Goal: Task Accomplishment & Management: Manage account settings

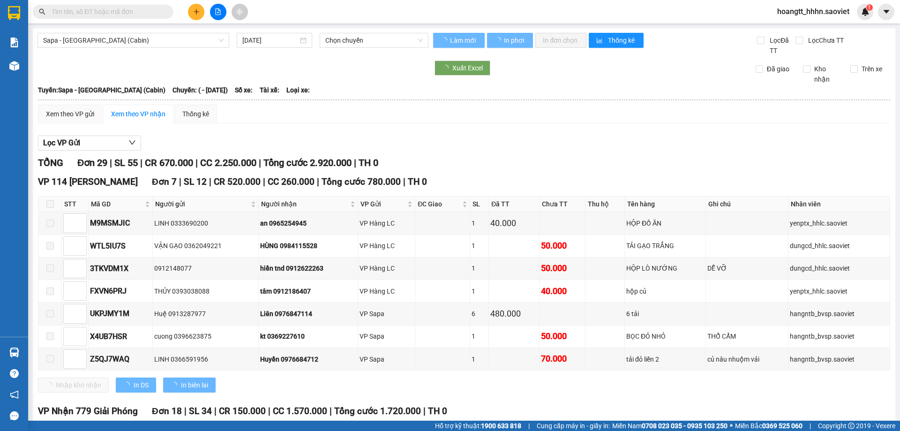
click at [806, 13] on span "hoangtt_hhhn.saoviet" at bounding box center [812, 12] width 87 height 12
type input "13/10/2025"
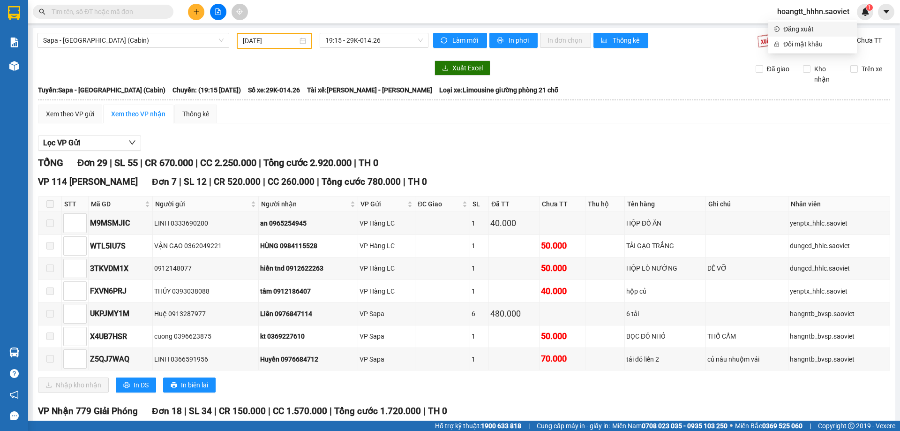
click at [791, 26] on span "Đăng xuất" at bounding box center [817, 29] width 68 height 10
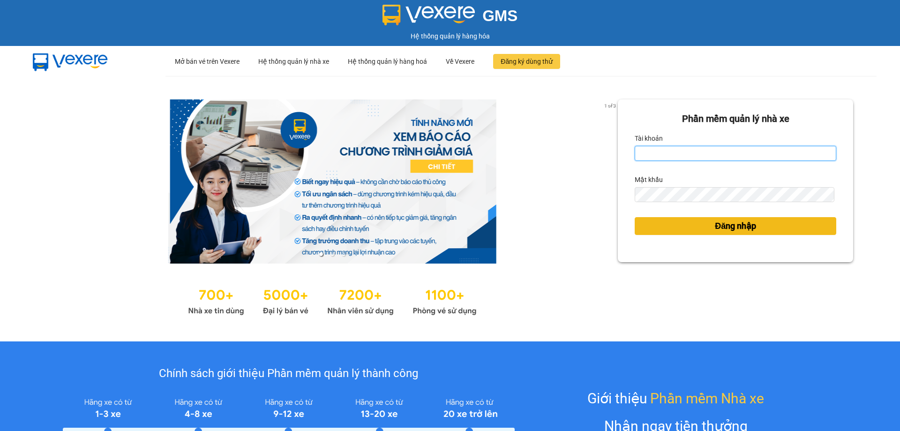
type input "chinhnm_hhhn.saoviet"
click at [742, 231] on span "Đăng nhập" at bounding box center [735, 225] width 41 height 13
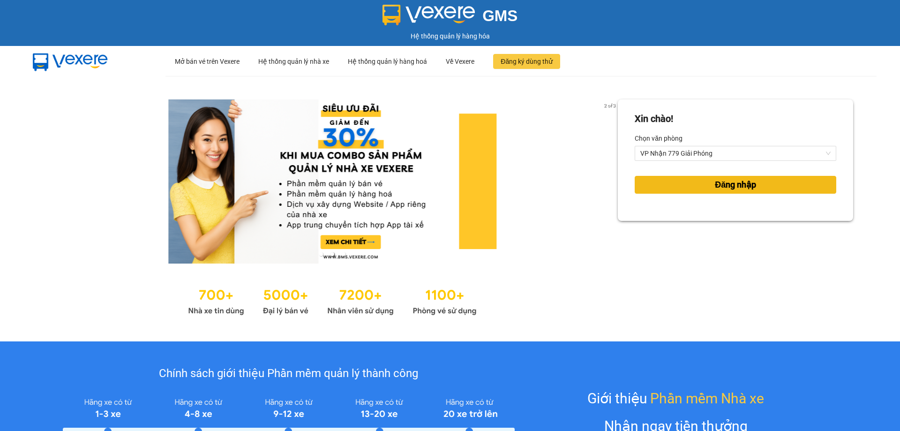
click at [749, 183] on span "Đăng nhập" at bounding box center [735, 184] width 41 height 13
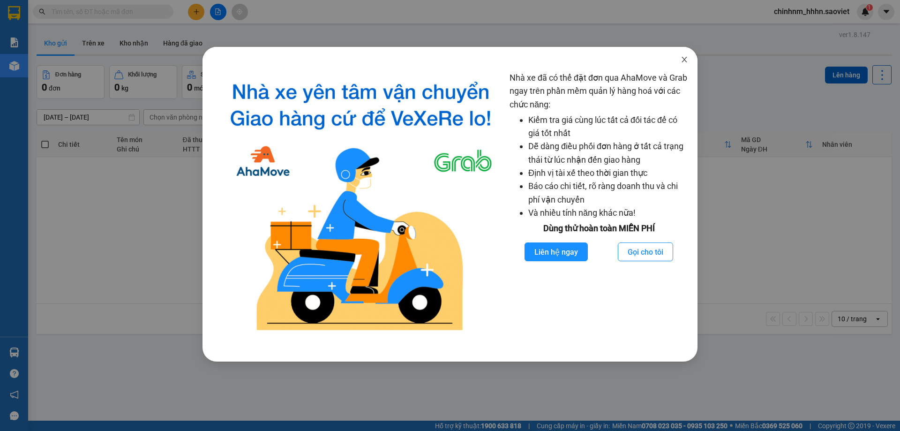
click at [686, 55] on span "Close" at bounding box center [684, 60] width 26 height 26
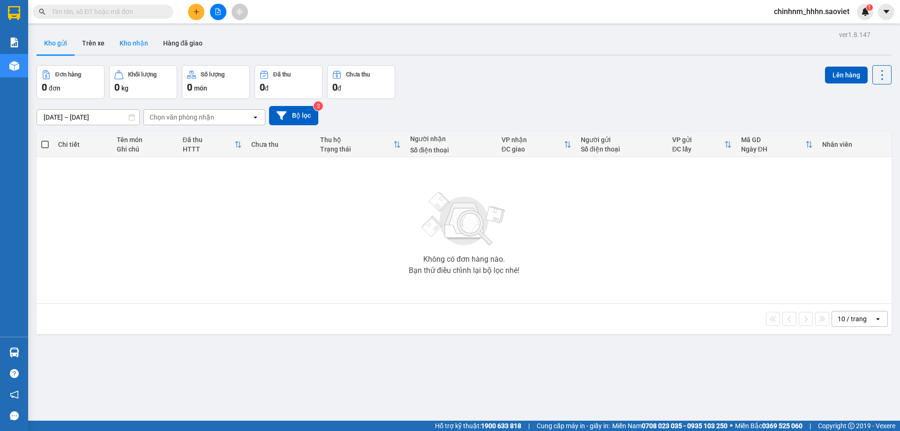
click at [129, 40] on button "Kho nhận" at bounding box center [134, 43] width 44 height 22
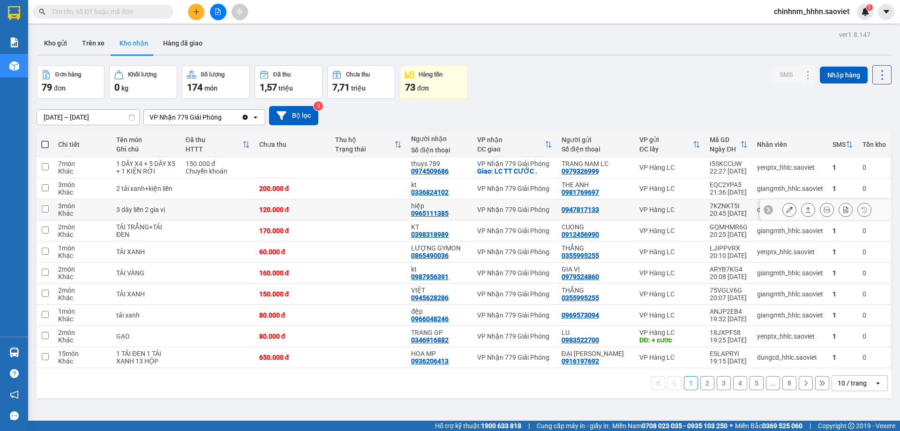
click at [426, 212] on div "0965111385" at bounding box center [429, 212] width 37 height 7
click at [124, 11] on input "text" at bounding box center [107, 12] width 111 height 10
click at [126, 11] on input "text" at bounding box center [107, 12] width 111 height 10
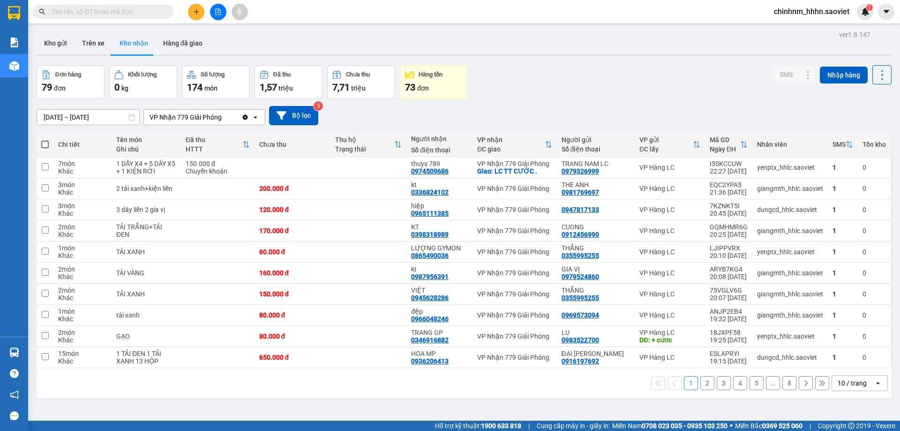
click at [126, 11] on input "text" at bounding box center [107, 12] width 111 height 10
click at [432, 210] on div "0965111385" at bounding box center [429, 212] width 37 height 7
copy div "0965111385"
click at [108, 5] on span at bounding box center [103, 12] width 141 height 14
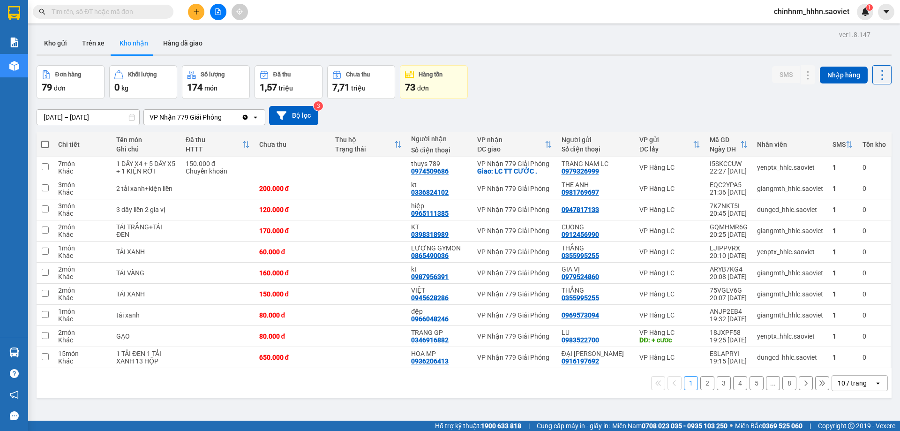
drag, startPoint x: 102, startPoint y: 7, endPoint x: 98, endPoint y: 14, distance: 7.6
click at [100, 7] on span at bounding box center [103, 12] width 141 height 14
paste input "0965111385"
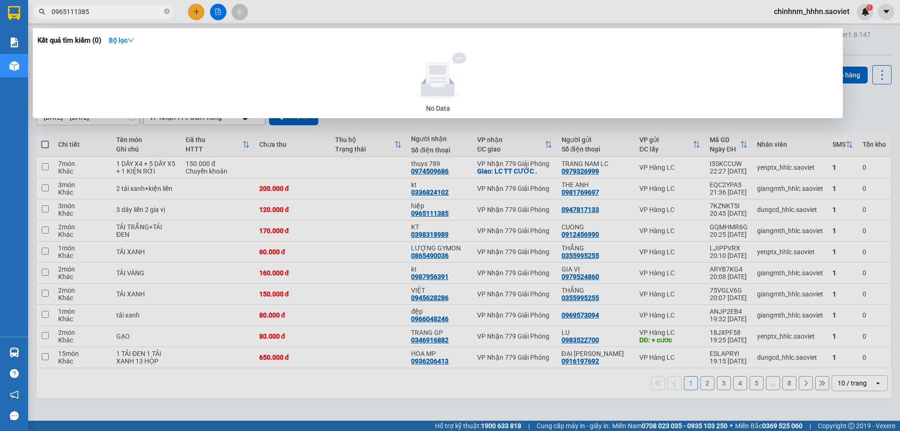
click at [98, 14] on input "0965111385" at bounding box center [107, 12] width 111 height 10
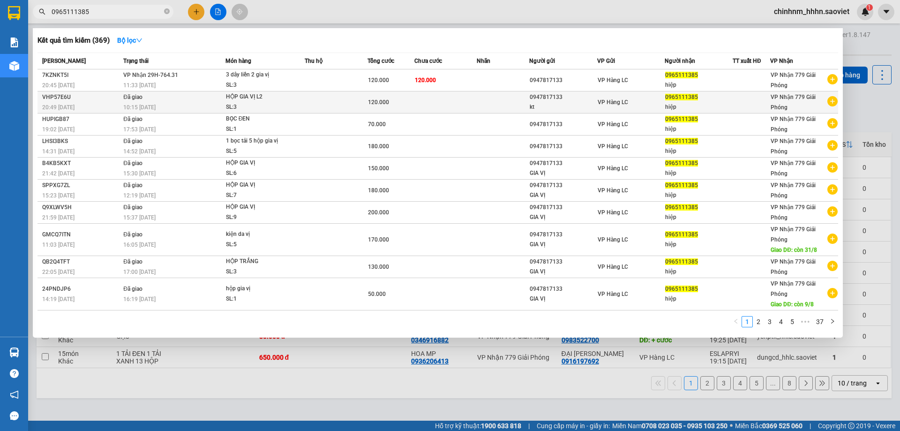
type input "0965111385"
click at [383, 98] on div "120.000" at bounding box center [391, 102] width 46 height 10
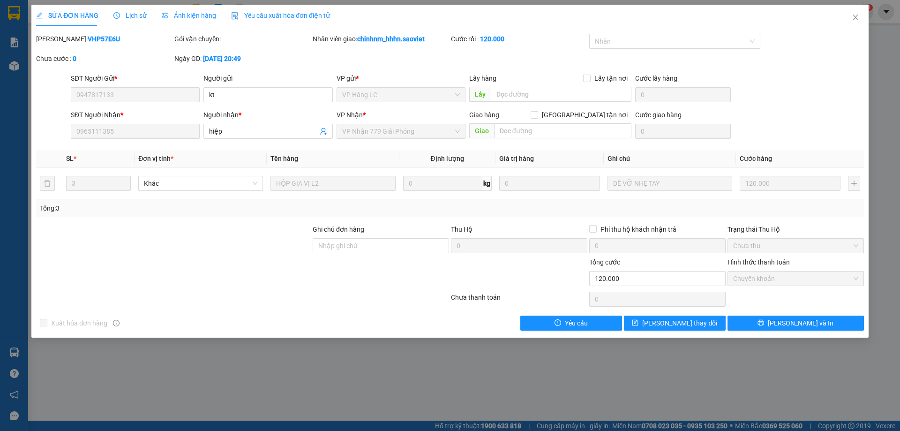
type input "0947817133"
type input "kt"
type input "0965111385"
type input "hiệp"
type input "0"
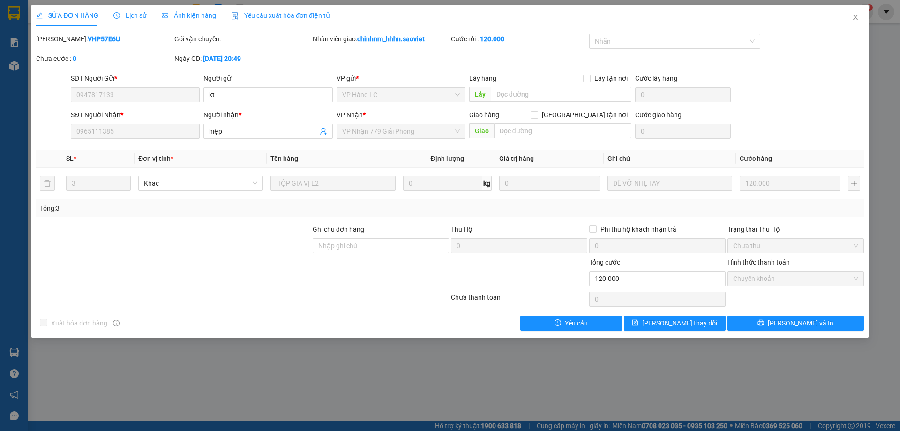
type input "120.000"
click at [88, 43] on b "VHP57E6U" at bounding box center [104, 38] width 32 height 7
copy b "VHP57E6U"
drag, startPoint x: 848, startPoint y: 18, endPoint x: 119, endPoint y: 2, distance: 729.2
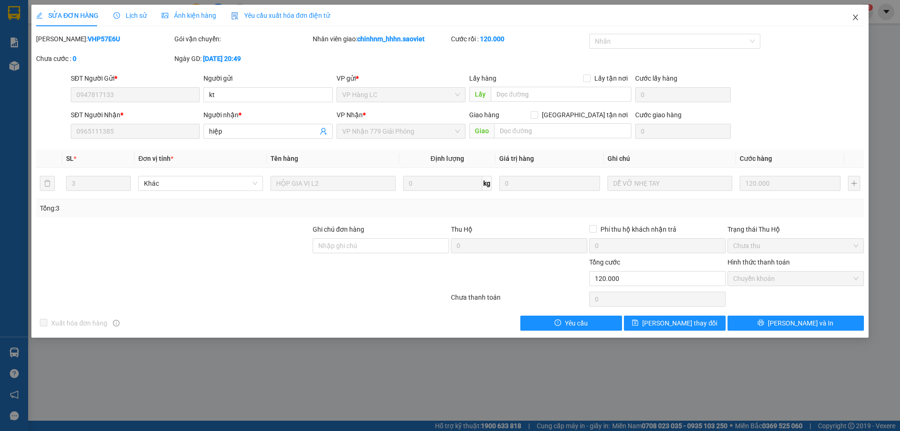
click at [849, 17] on span "Close" at bounding box center [855, 18] width 26 height 26
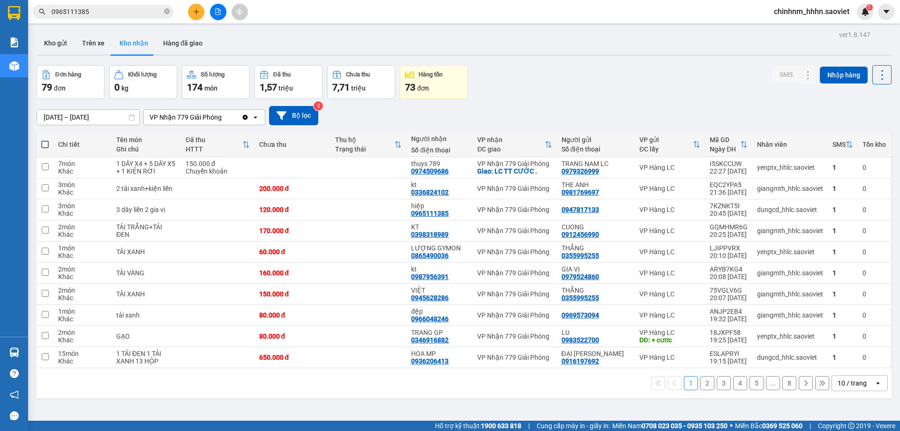
click at [101, 9] on input "0965111385" at bounding box center [107, 12] width 111 height 10
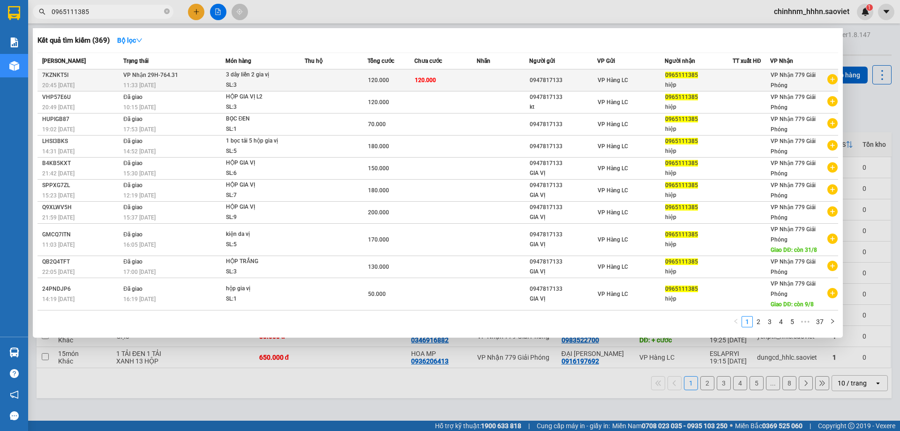
click at [437, 81] on td "120.000" at bounding box center [445, 80] width 63 height 22
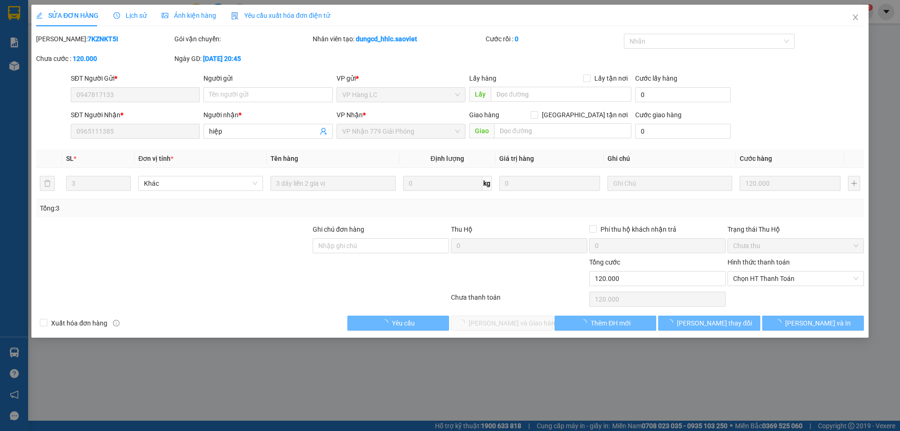
type input "0947817133"
type input "0965111385"
type input "hiệp"
type input "0"
type input "120.000"
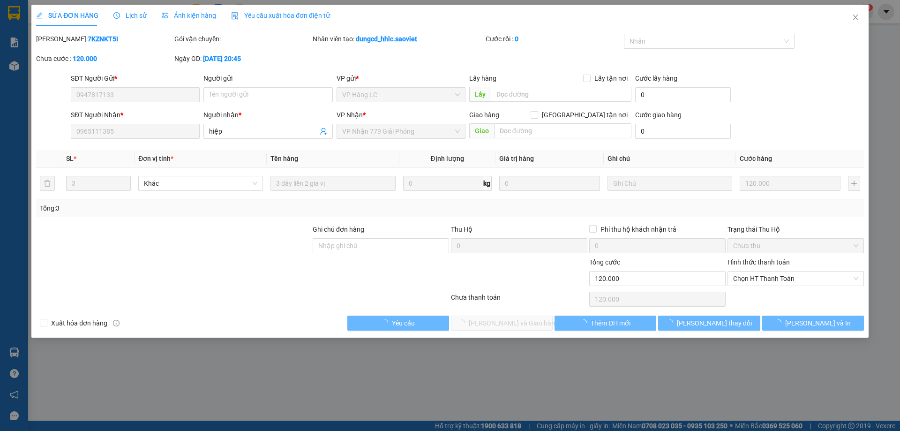
type input "120.000"
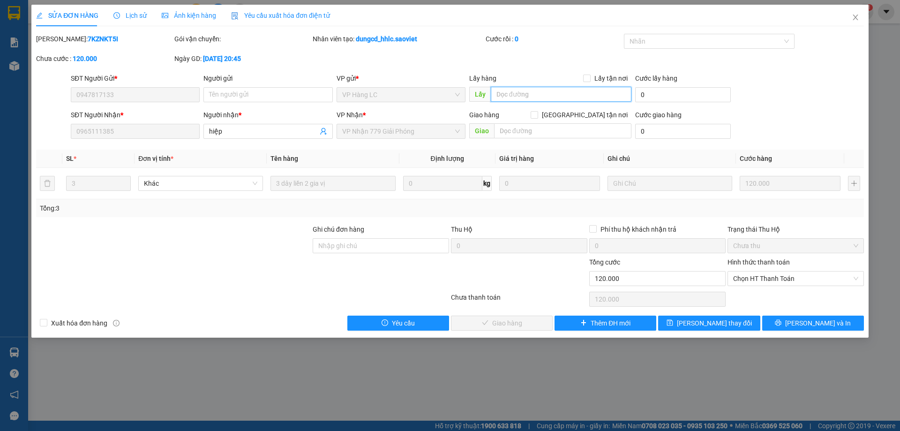
click at [529, 98] on input "text" at bounding box center [561, 94] width 141 height 15
paste input "VHP57E6U"
type input "huy trung don VHP57E6U"
click at [718, 320] on span "[PERSON_NAME] thay đổi" at bounding box center [714, 323] width 75 height 10
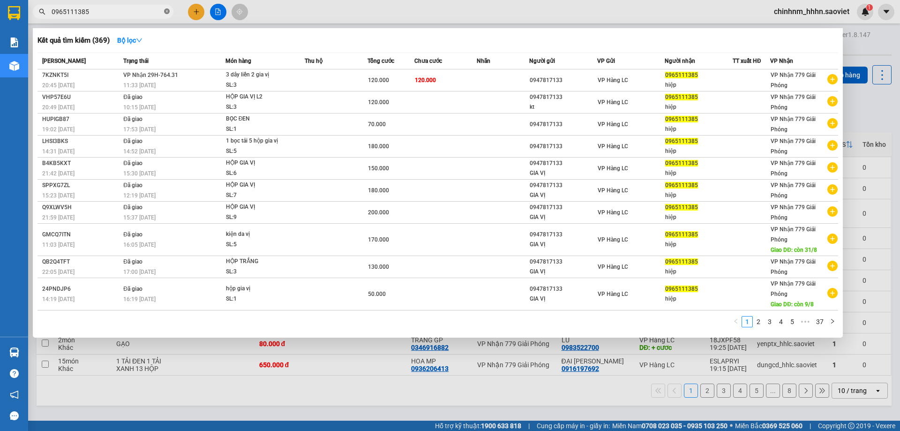
click at [165, 9] on icon "close-circle" at bounding box center [167, 11] width 6 height 6
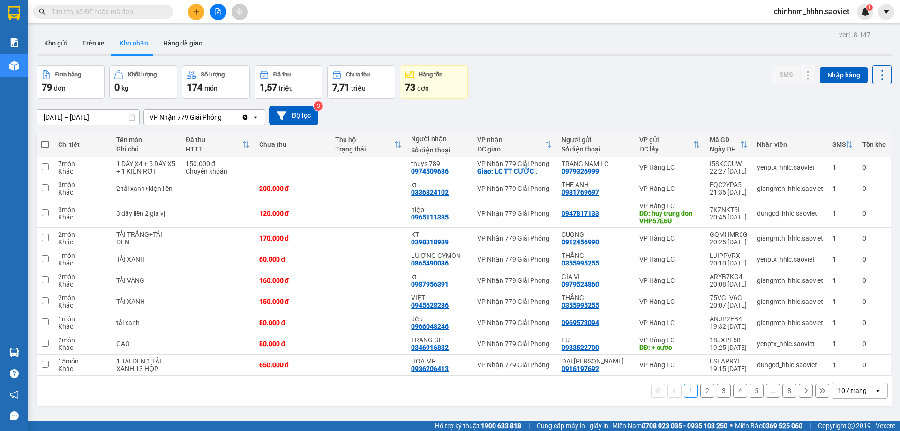
click at [92, 121] on div "ver 1.8.147 Kho gửi Trên xe Kho nhận Hàng đã giao Đơn hàng 79 đơn Khối lượng 0 …" at bounding box center [464, 243] width 862 height 431
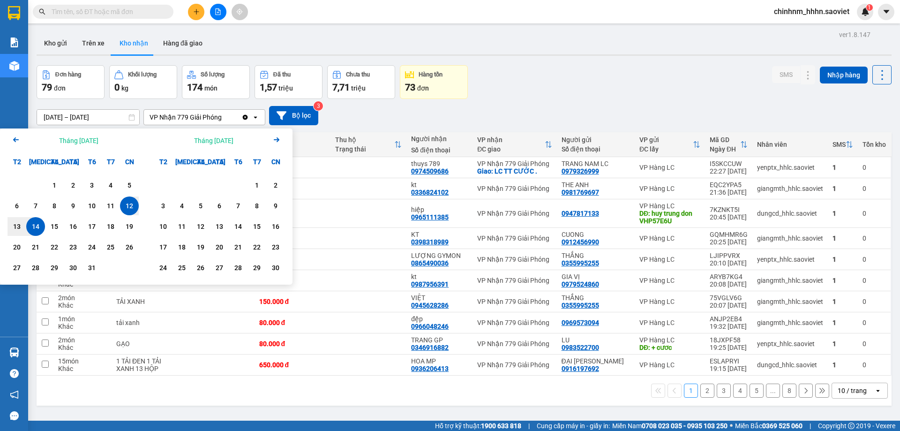
click at [21, 149] on div "Arrow Left Tháng Mười 2025" at bounding box center [73, 140] width 146 height 24
click at [19, 142] on icon "Arrow Left" at bounding box center [15, 139] width 11 height 11
click at [95, 182] on div "1" at bounding box center [91, 184] width 13 height 11
click at [274, 143] on icon "Arrow Right" at bounding box center [276, 139] width 11 height 11
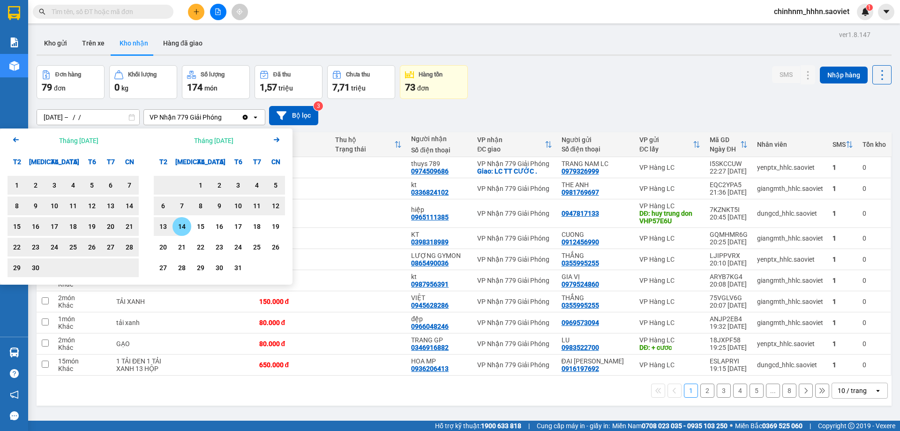
click at [188, 229] on div "14" at bounding box center [181, 226] width 13 height 11
type input "01/08/2025 – 14/10/2025"
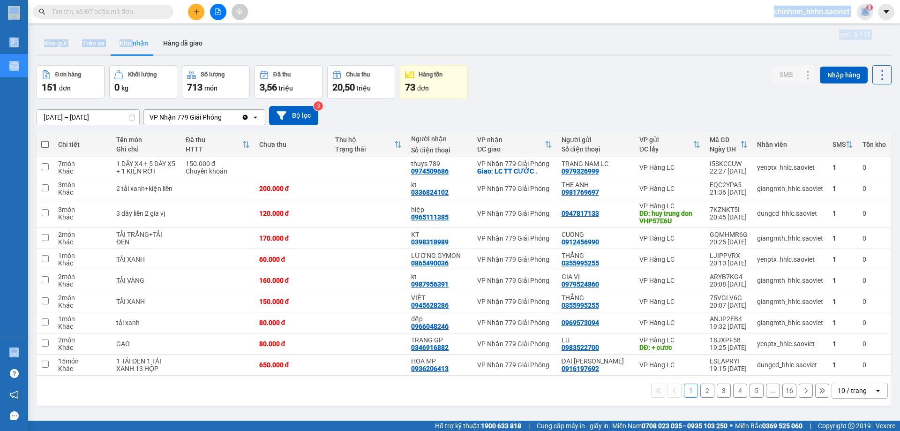
click at [131, 0] on html "Kết quả tìm kiếm ( 369 ) Bộ lọc Mã ĐH Trạng thái Món hàng Thu hộ Tổng cước Chưa…" at bounding box center [450, 215] width 900 height 431
click at [119, 11] on input "text" at bounding box center [107, 12] width 111 height 10
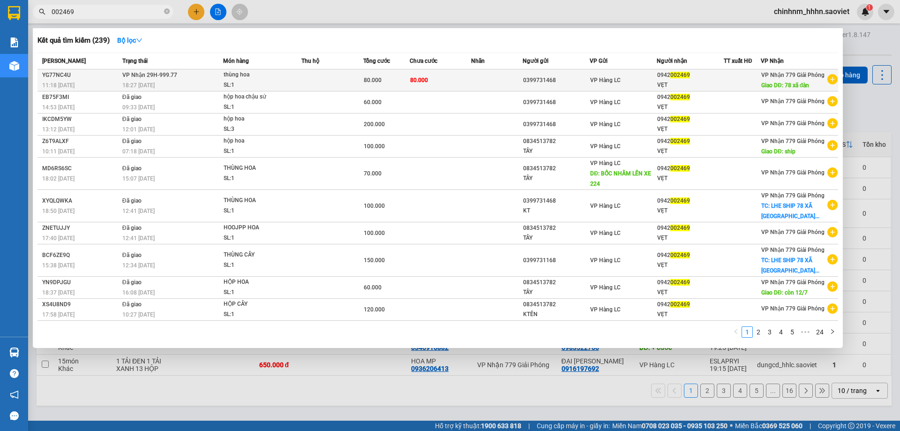
type input "002469"
click at [460, 85] on td "80.000" at bounding box center [441, 80] width 62 height 22
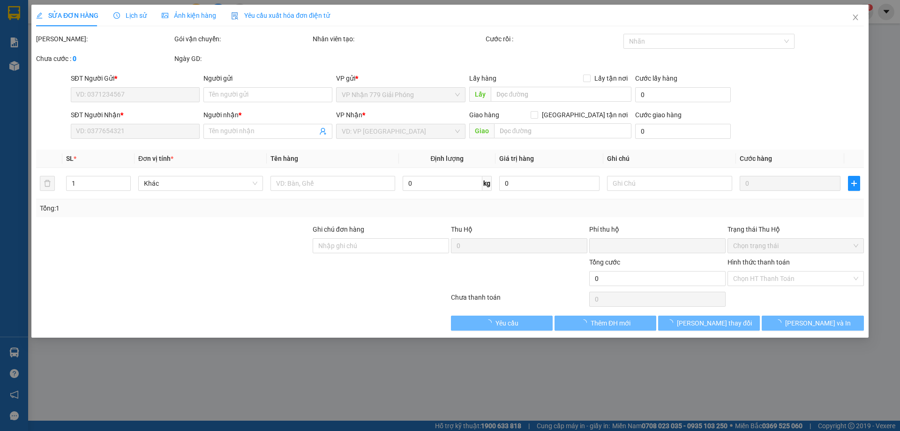
type input "0399731468"
type input "0942002469"
type input "VẸT"
type input "78 xã đàn"
type input "0"
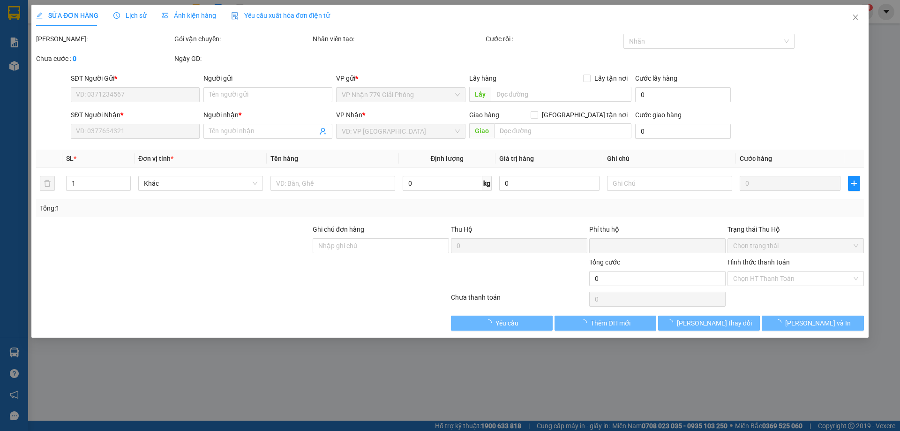
type input "80.000"
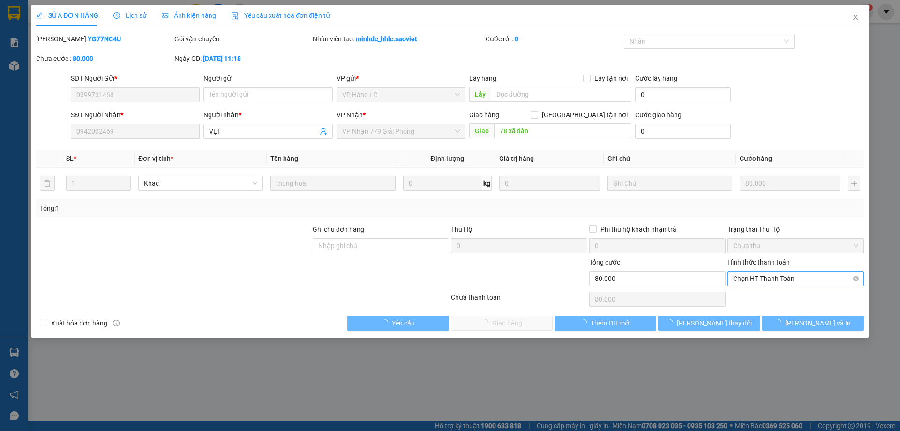
click at [781, 281] on span "Chọn HT Thanh Toán" at bounding box center [795, 278] width 125 height 14
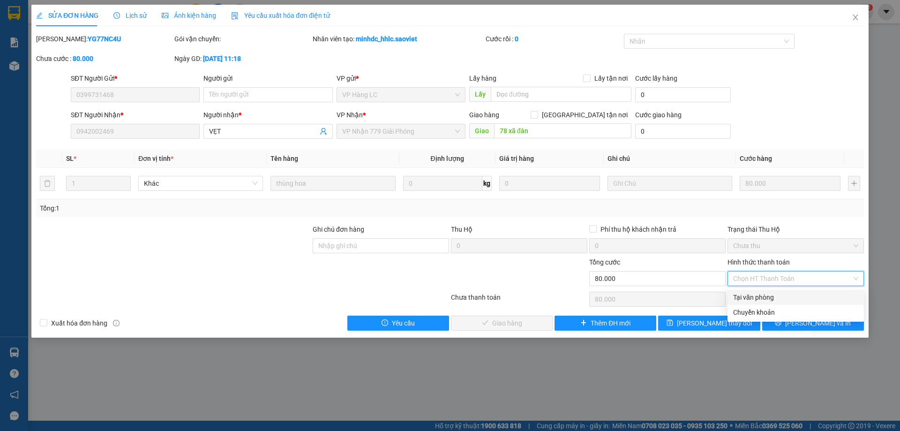
click at [774, 295] on div "Tại văn phòng" at bounding box center [795, 297] width 125 height 10
type input "0"
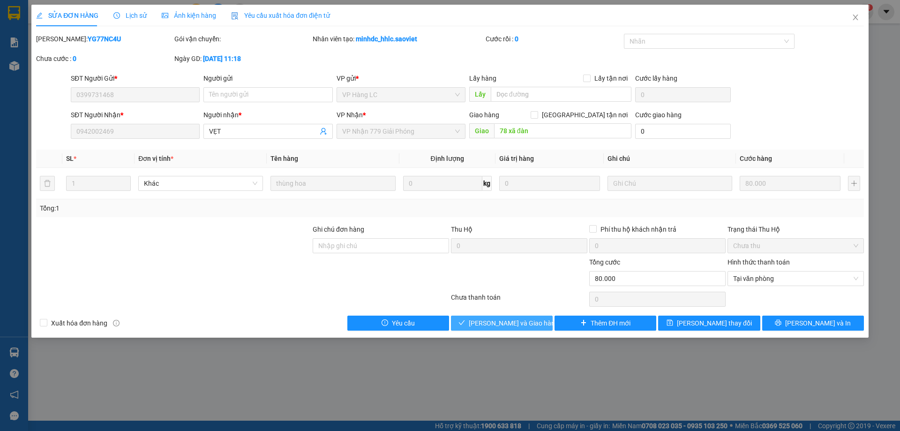
click at [538, 320] on button "[PERSON_NAME] và Giao hàng" at bounding box center [502, 322] width 102 height 15
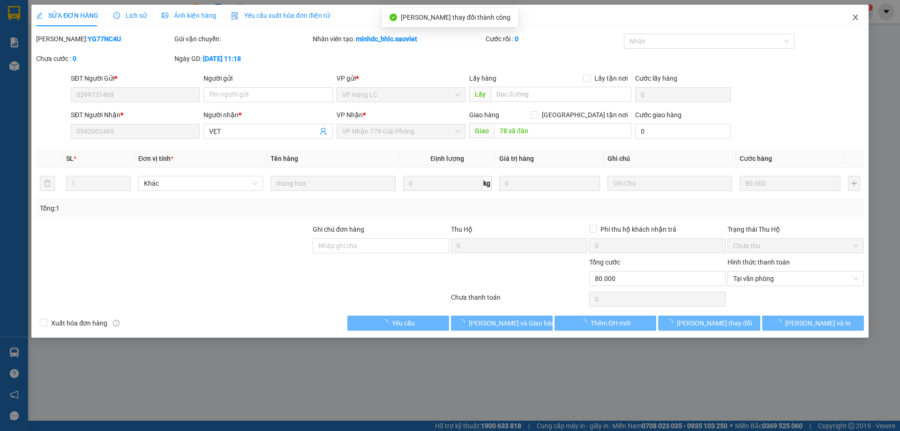
drag, startPoint x: 858, startPoint y: 18, endPoint x: 391, endPoint y: 27, distance: 467.2
click at [857, 18] on icon "close" at bounding box center [854, 17] width 7 height 7
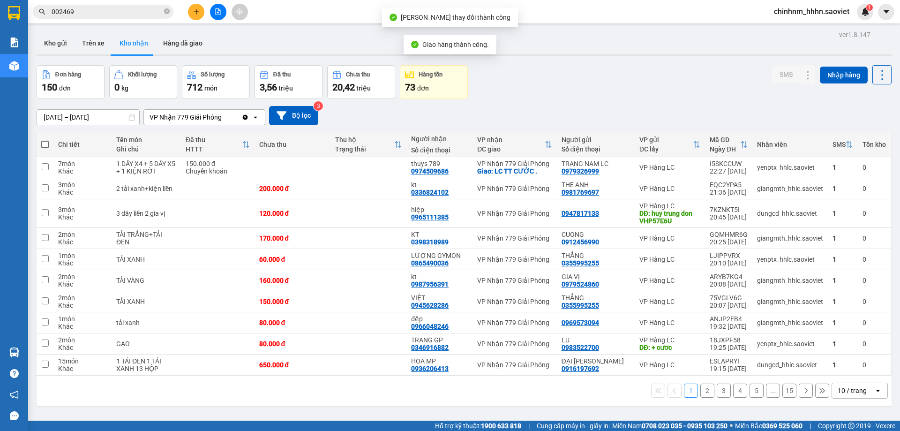
click at [165, 5] on span "002469" at bounding box center [103, 12] width 141 height 14
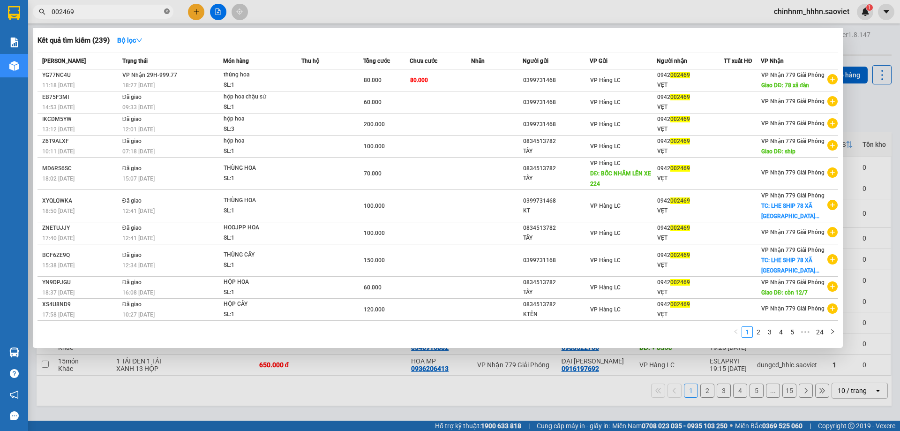
click at [169, 16] on span at bounding box center [167, 11] width 6 height 9
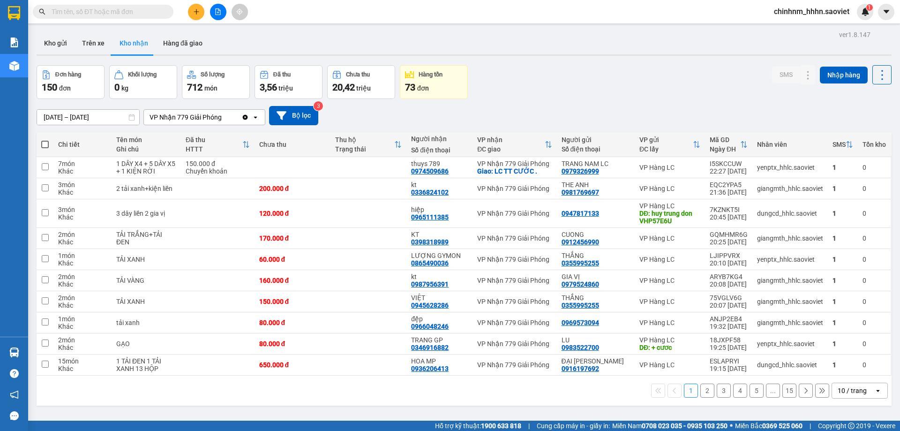
scroll to position [43, 0]
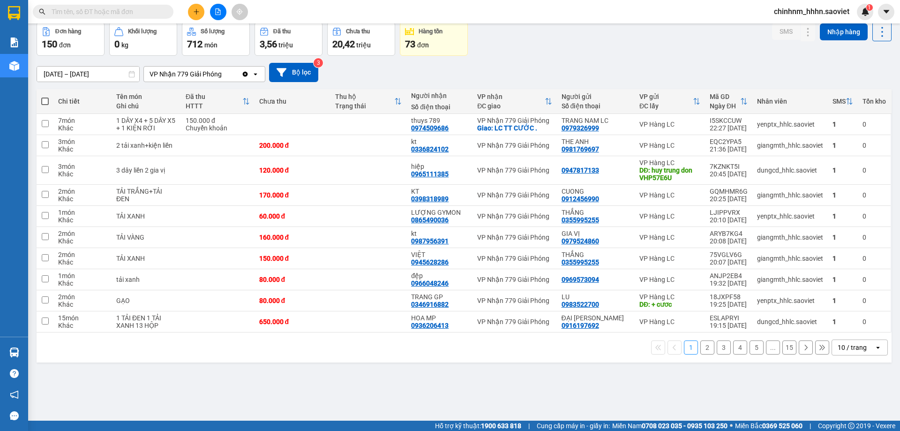
click at [704, 350] on button "2" at bounding box center [707, 347] width 14 height 14
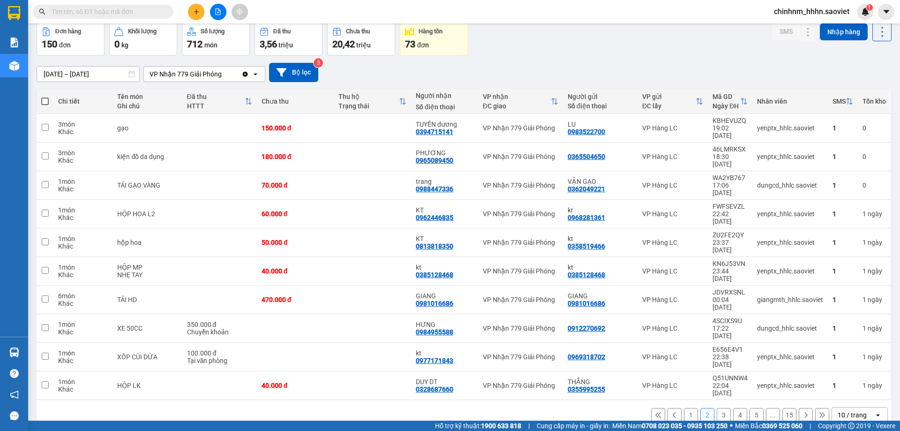
click at [135, 11] on input "text" at bounding box center [107, 12] width 111 height 10
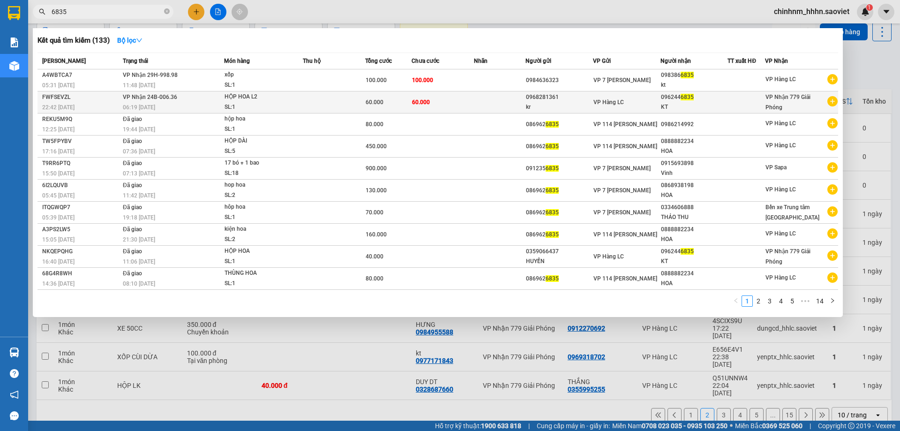
type input "6835"
click at [411, 99] on div "60.000" at bounding box center [387, 102] width 45 height 10
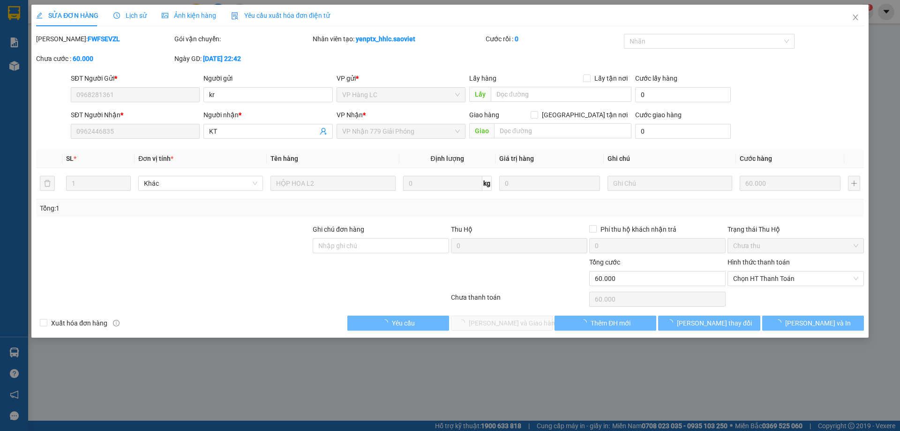
type input "0968281361"
type input "kr"
type input "0962446835"
type input "KT"
type input "0"
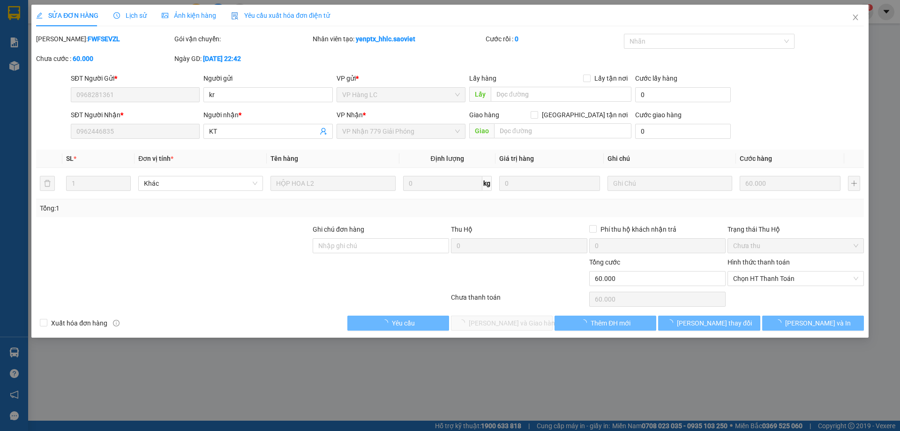
type input "60.000"
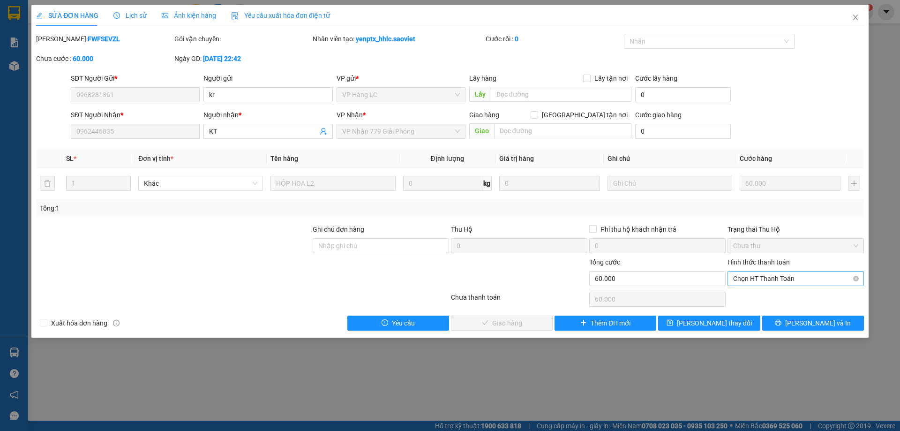
click at [792, 280] on span "Chọn HT Thanh Toán" at bounding box center [795, 278] width 125 height 14
click at [773, 306] on div "Chuyển khoản" at bounding box center [795, 312] width 136 height 15
type input "0"
click at [501, 317] on button "[PERSON_NAME] và Giao hàng" at bounding box center [502, 322] width 102 height 15
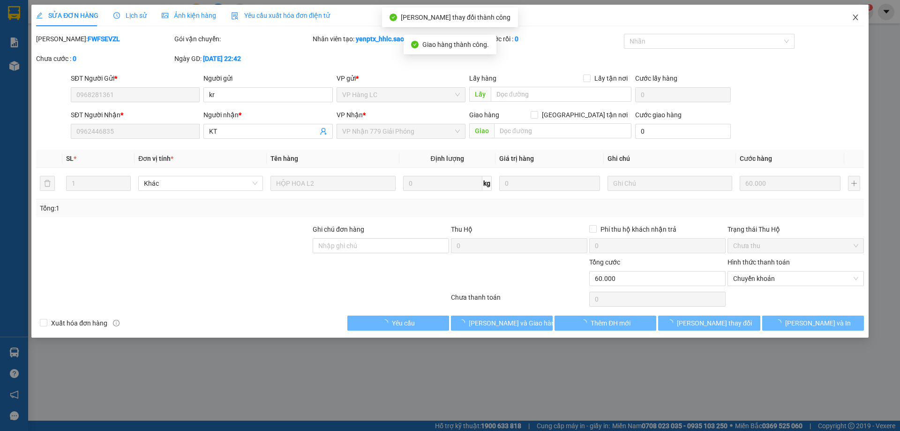
drag, startPoint x: 863, startPoint y: 15, endPoint x: 563, endPoint y: 3, distance: 300.1
click at [861, 15] on span "Close" at bounding box center [855, 18] width 26 height 26
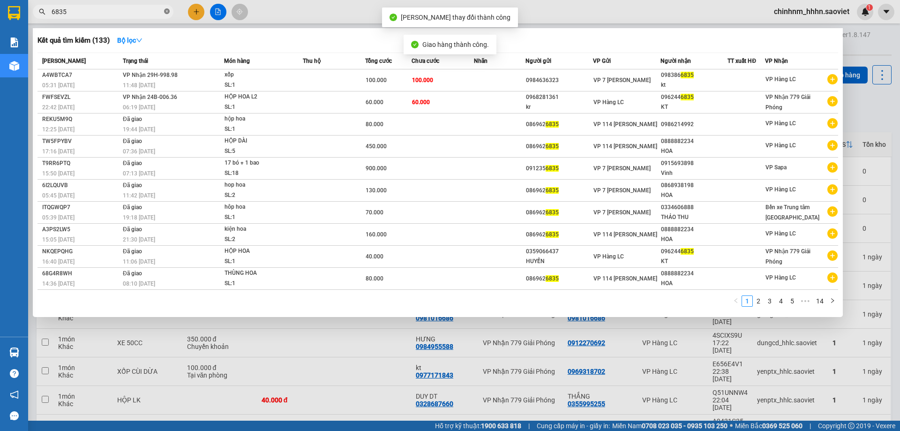
click at [169, 9] on icon "close-circle" at bounding box center [167, 11] width 6 height 6
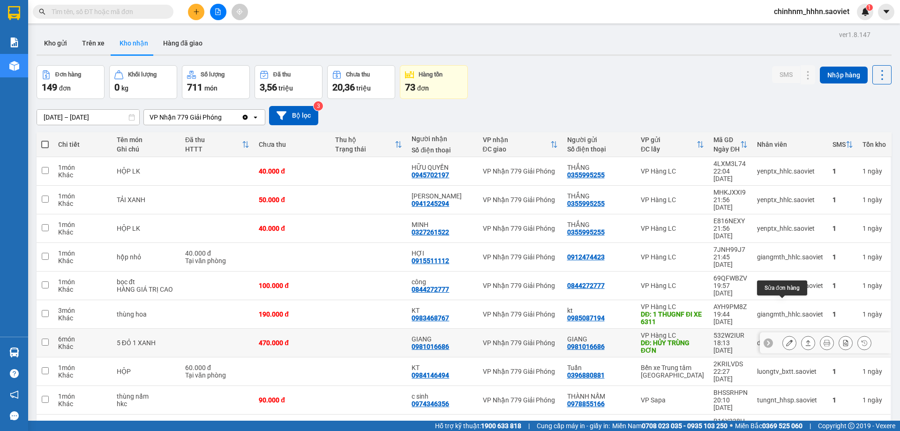
click at [786, 339] on icon at bounding box center [789, 342] width 7 height 7
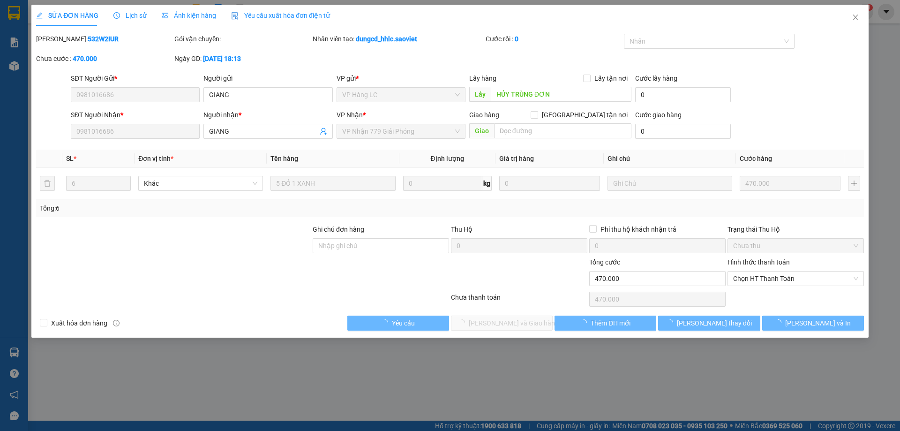
type input "0981016686"
type input "GIANG"
type input "HỦY TRÙNG ĐƠN"
type input "0981016686"
type input "GIANG"
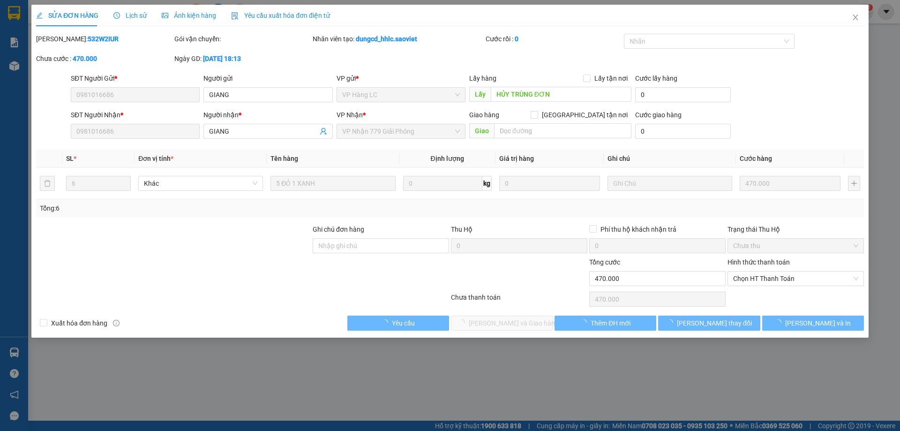
type input "0"
type input "470.000"
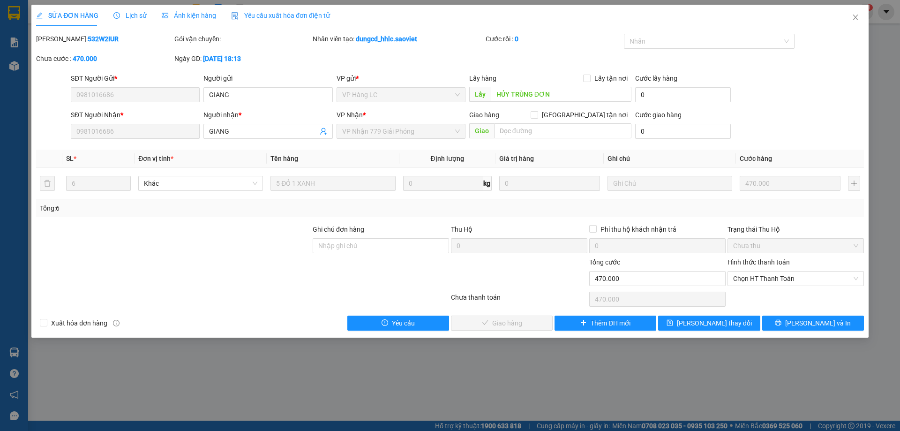
click at [132, 13] on span "Lịch sử" at bounding box center [129, 15] width 33 height 7
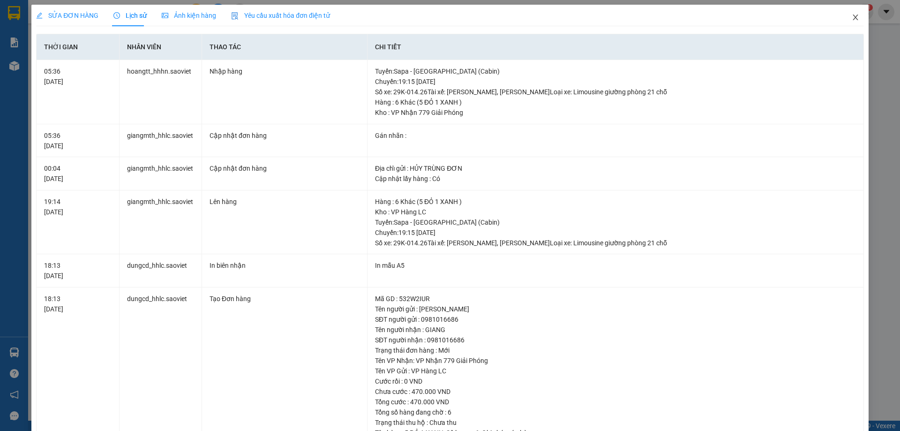
click at [851, 20] on icon "close" at bounding box center [854, 17] width 7 height 7
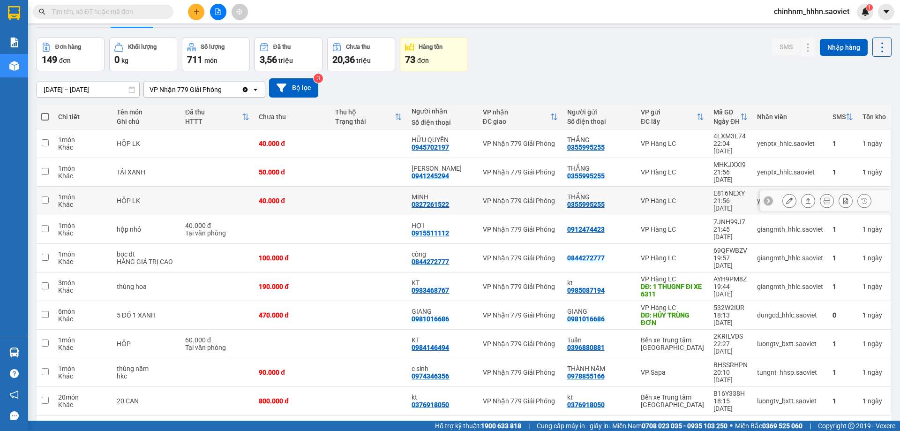
scroll to position [43, 0]
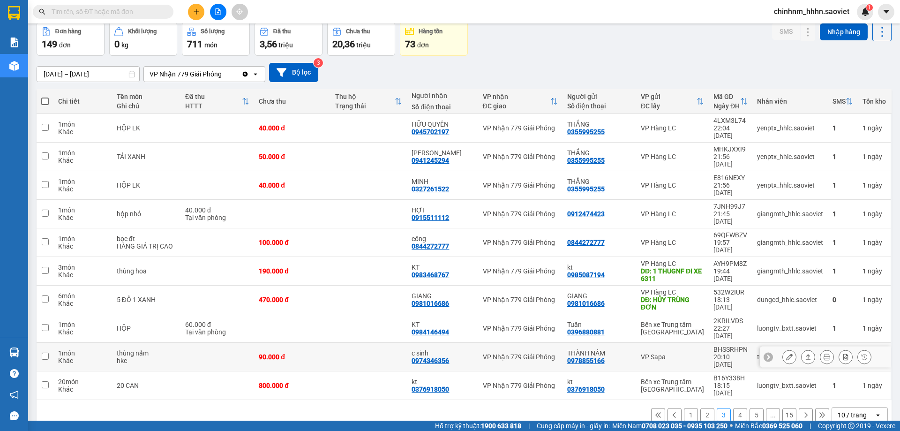
click at [786, 349] on button at bounding box center [788, 357] width 13 height 16
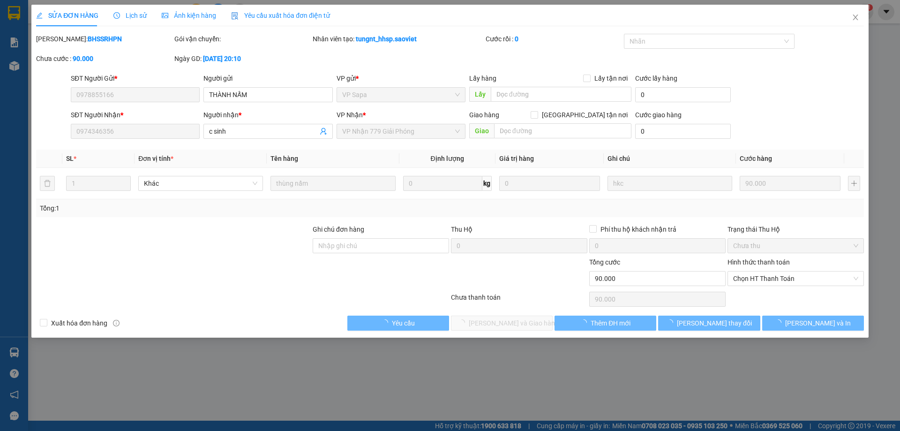
type input "0978855166"
type input "THÀNH NẤM"
type input "0974346356"
type input "c sinh"
type input "0"
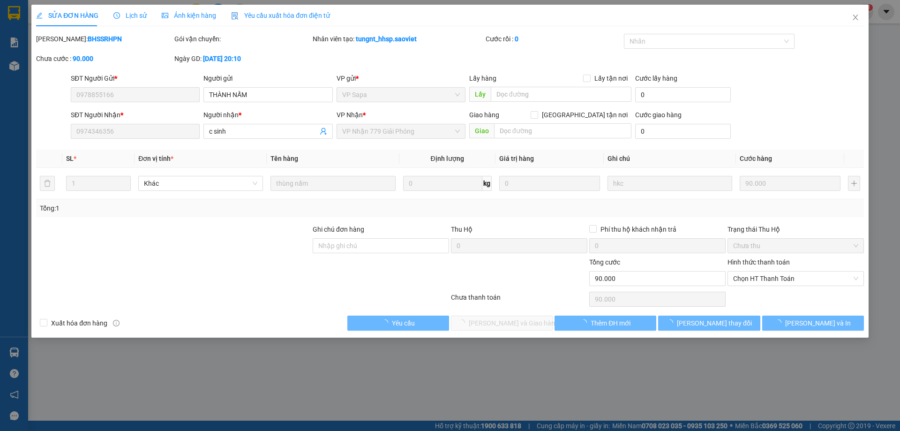
type input "90.000"
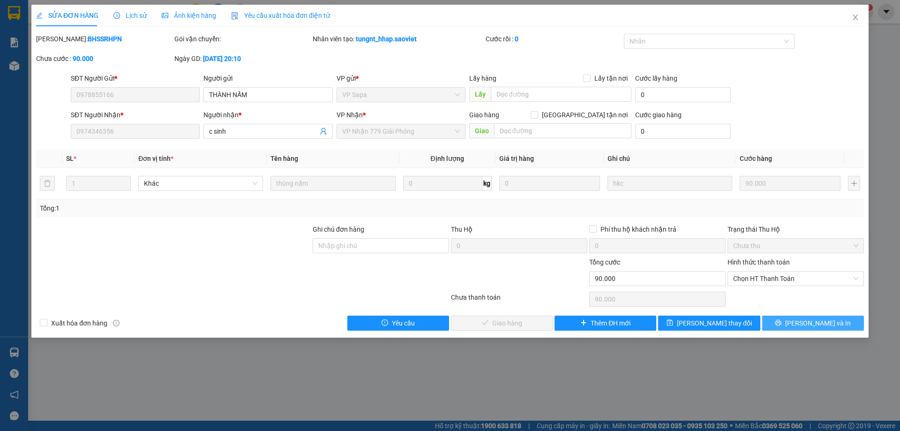
click at [807, 318] on button "[PERSON_NAME] và In" at bounding box center [813, 322] width 102 height 15
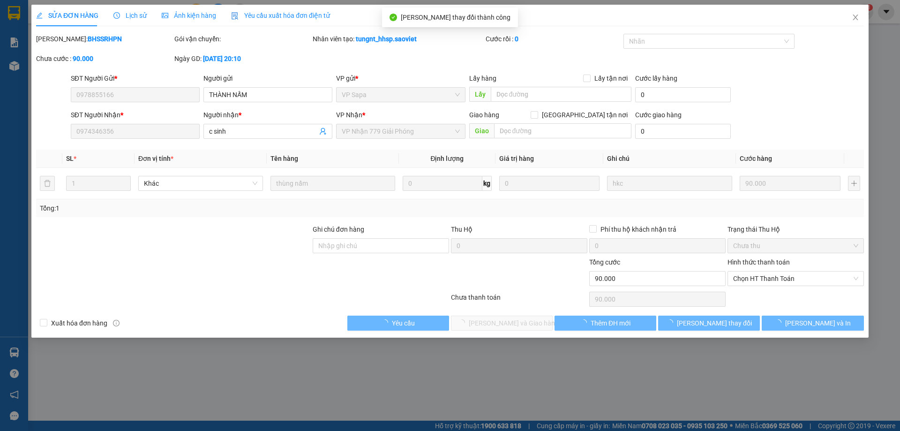
type input "0978855166"
type input "THÀNH NẤM"
type input "0974346356"
type input "c sinh"
type input "0"
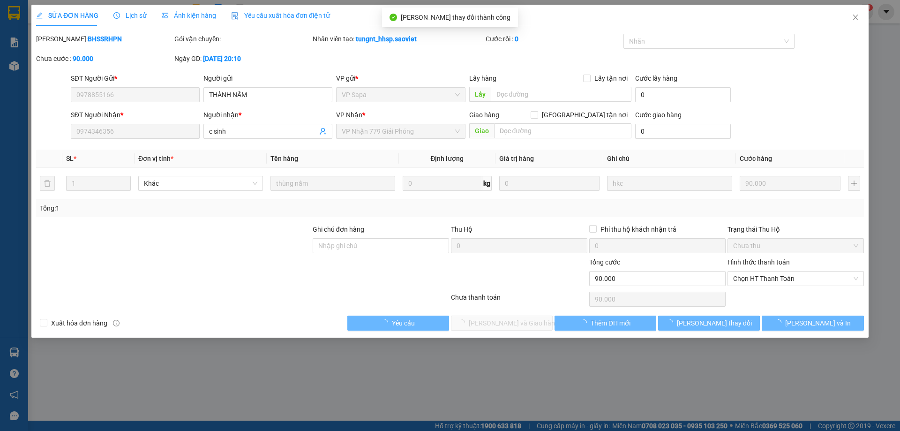
type input "90.000"
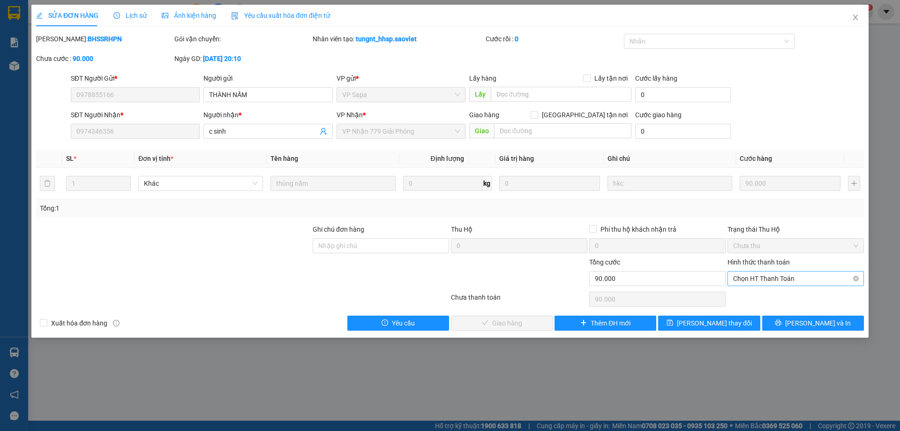
click at [771, 279] on span "Chọn HT Thanh Toán" at bounding box center [795, 278] width 125 height 14
drag, startPoint x: 769, startPoint y: 285, endPoint x: 767, endPoint y: 293, distance: 8.1
click at [767, 293] on div "Tại văn phòng" at bounding box center [795, 297] width 125 height 10
type input "0"
click at [491, 321] on span "[PERSON_NAME] và Giao hàng" at bounding box center [514, 323] width 90 height 10
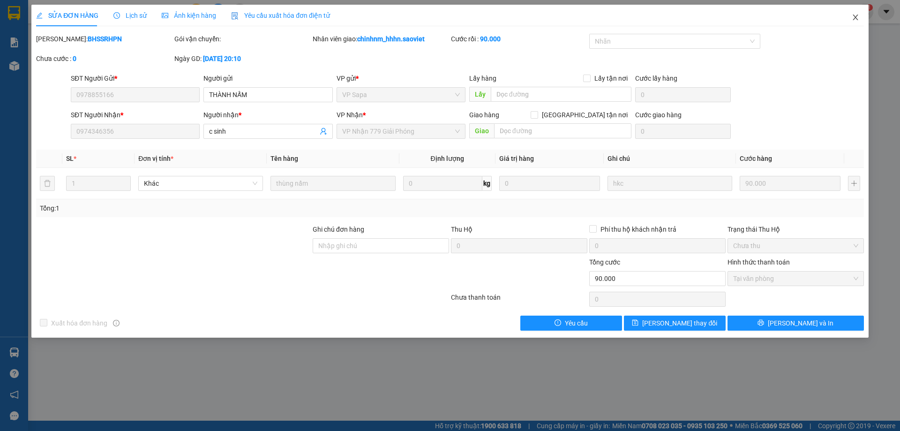
click at [857, 24] on span "Close" at bounding box center [855, 18] width 26 height 26
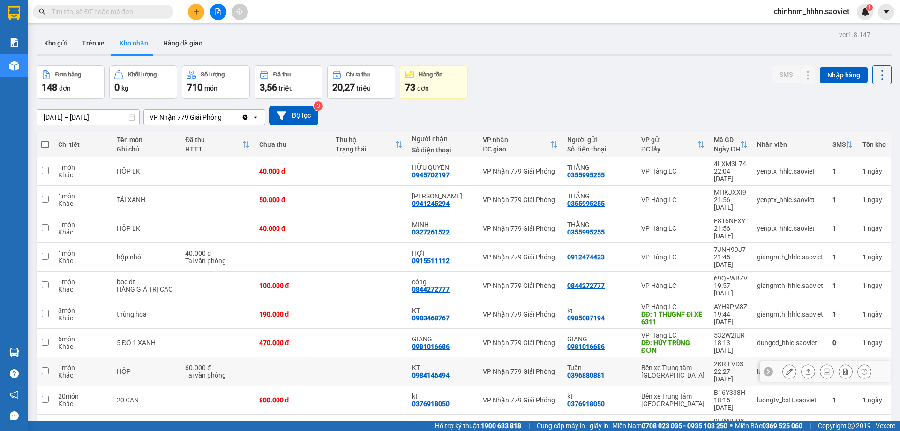
scroll to position [43, 0]
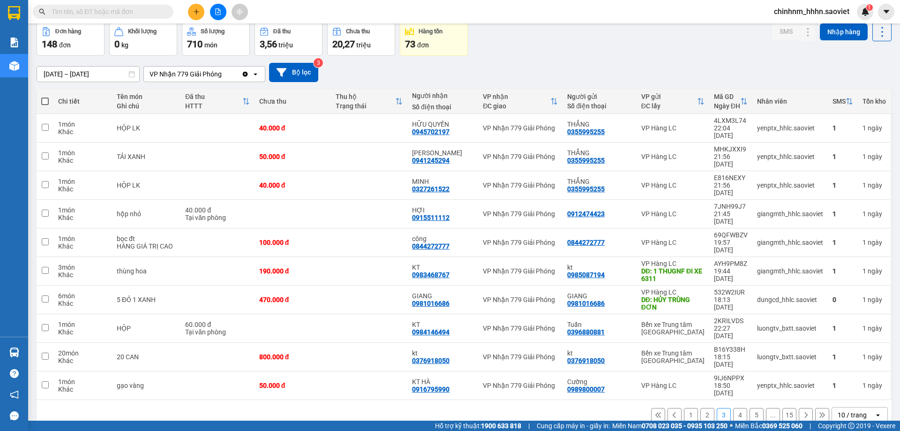
click at [733, 408] on button "4" at bounding box center [740, 415] width 14 height 14
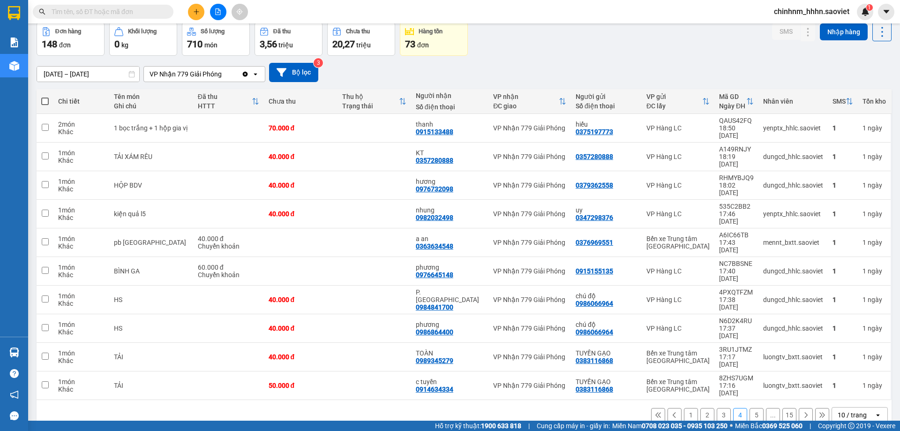
click at [805, 412] on icon at bounding box center [806, 415] width 3 height 6
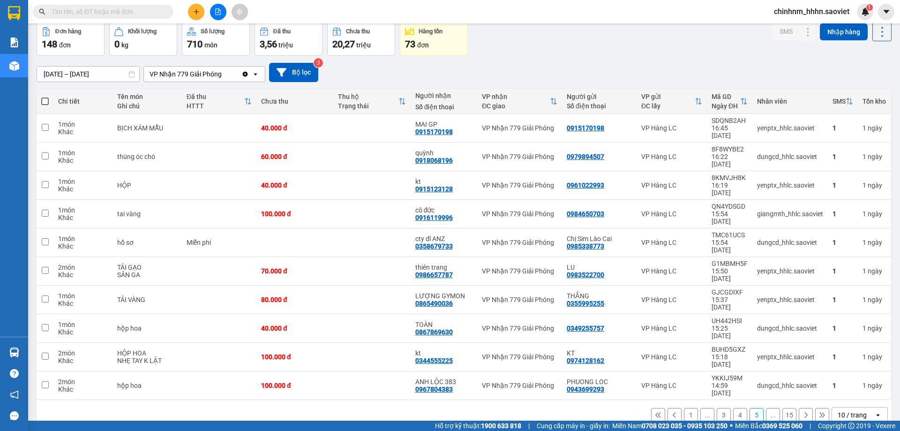
click at [685, 408] on button "1" at bounding box center [691, 415] width 14 height 14
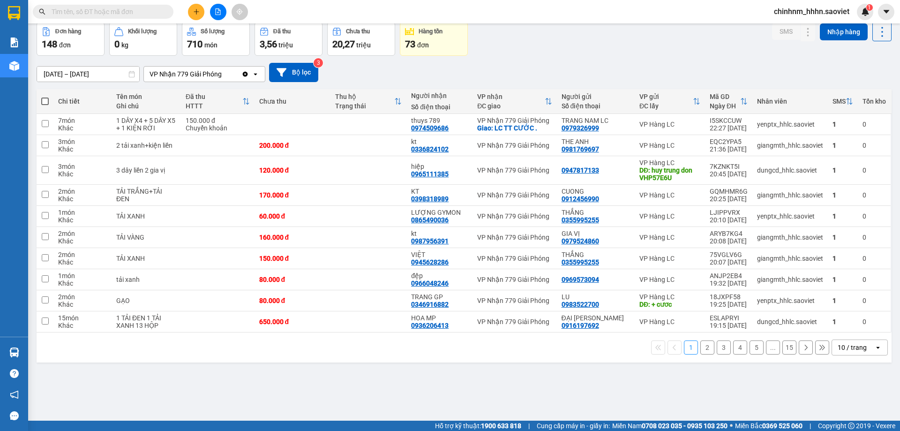
click at [700, 350] on button "2" at bounding box center [707, 347] width 14 height 14
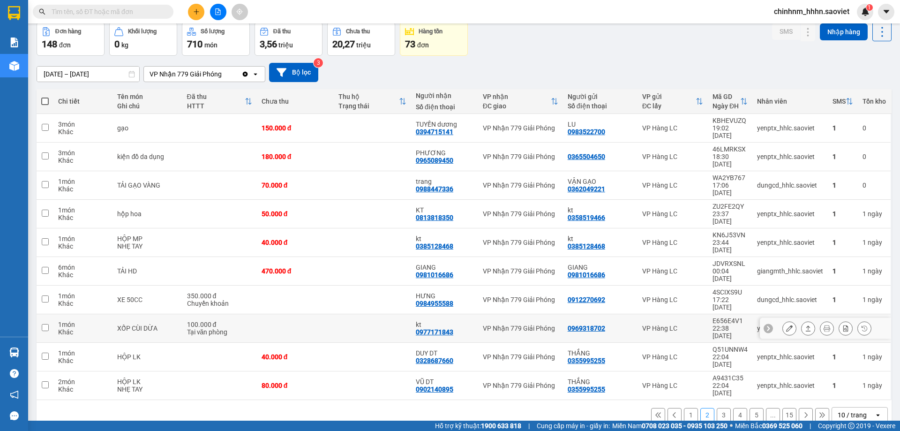
click at [786, 325] on icon at bounding box center [789, 328] width 7 height 7
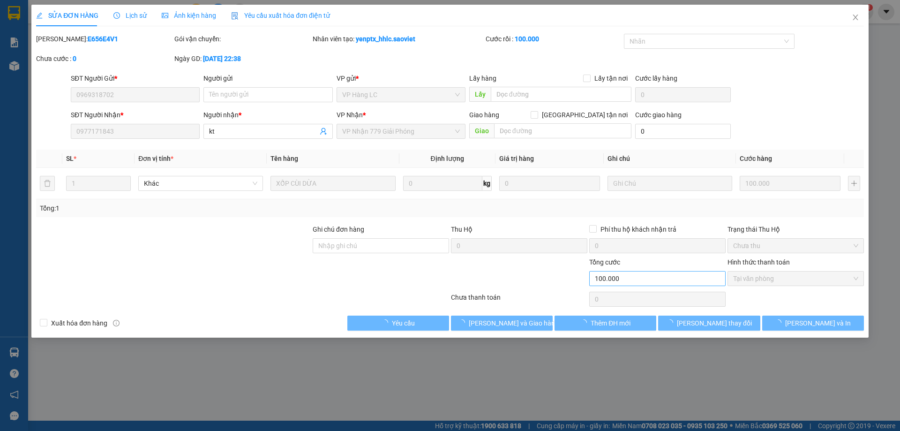
type input "0969318702"
type input "0977171843"
type input "kt"
type input "0"
type input "100.000"
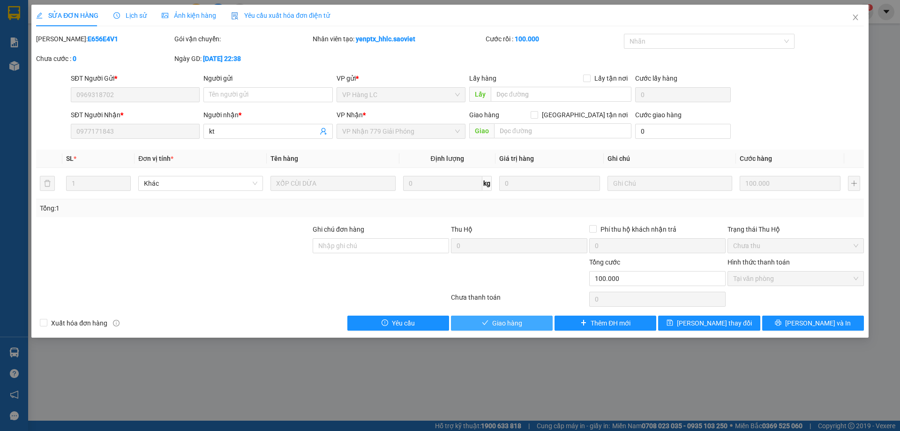
click at [512, 324] on span "Giao hàng" at bounding box center [507, 323] width 30 height 10
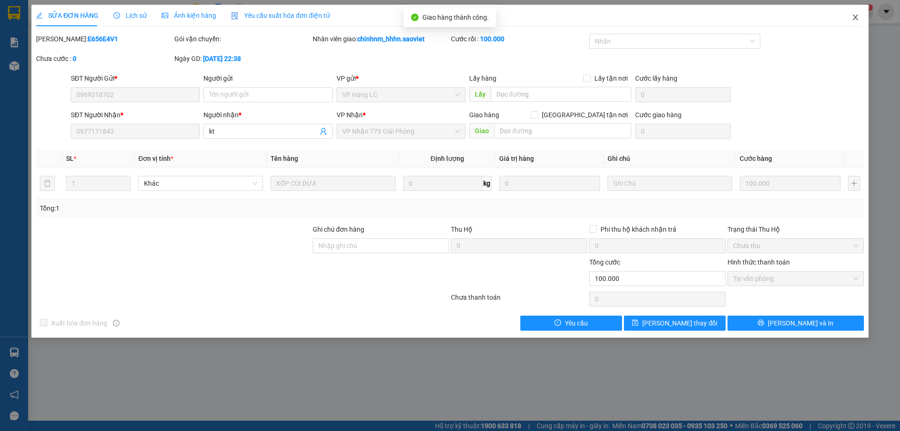
click at [861, 14] on span "Close" at bounding box center [855, 18] width 26 height 26
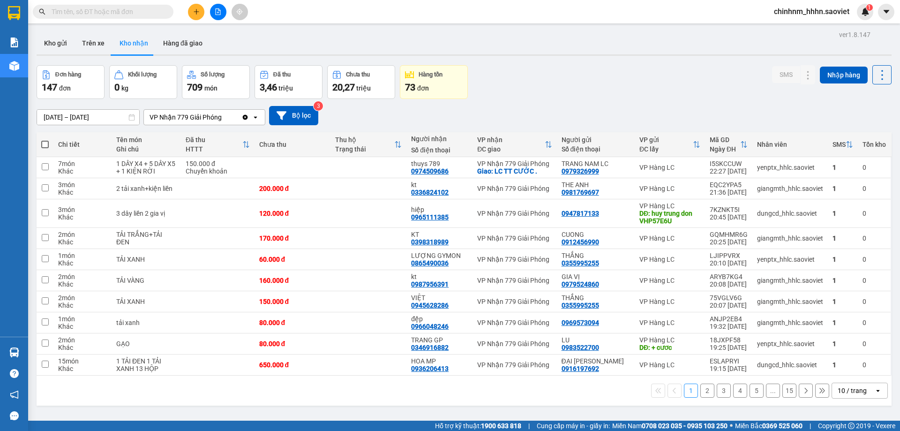
click at [110, 21] on div "Kết quả tìm kiếm ( 133 ) Bộ lọc Mã ĐH Trạng thái Món hàng Thu hộ Tổng cước Chưa…" at bounding box center [450, 11] width 900 height 23
click at [113, 15] on input "text" at bounding box center [107, 12] width 111 height 10
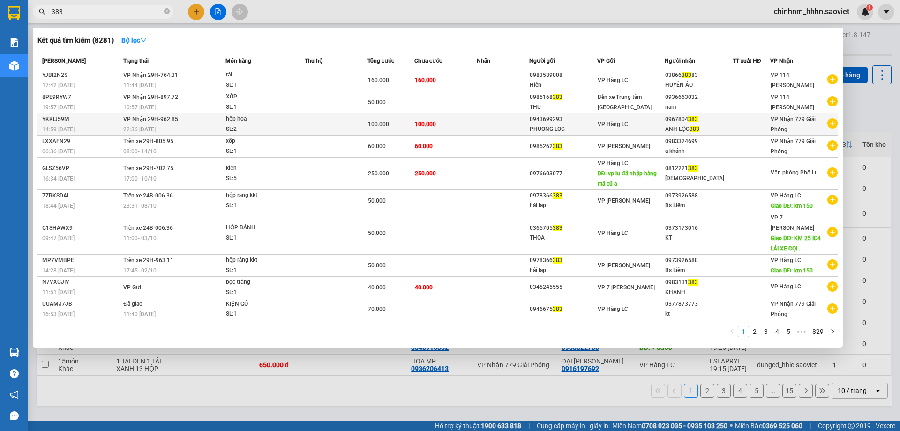
type input "383"
click at [683, 119] on div "0967804 383" at bounding box center [698, 119] width 67 height 10
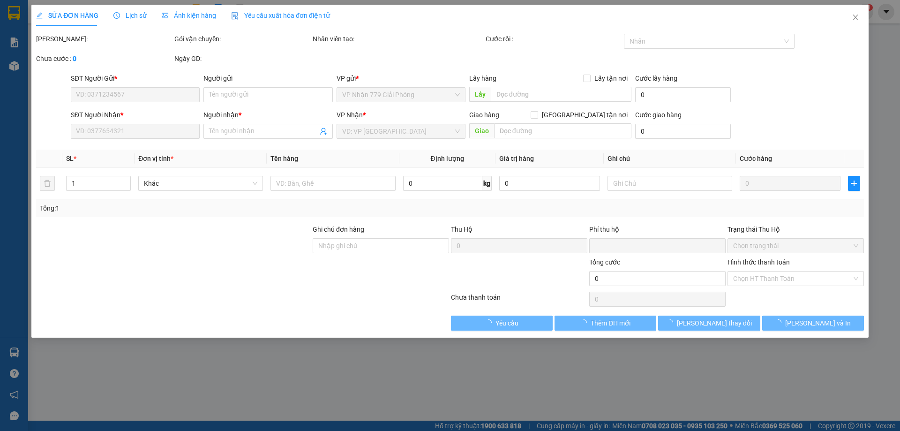
type input "0943699293"
type input "PHUONG LOC"
type input "0967804383"
type input "ANH LỘC 383"
type input "0"
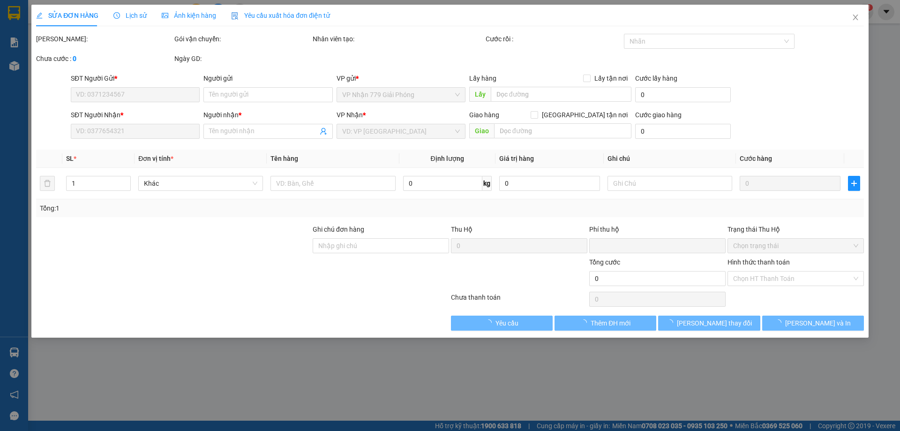
type input "100.000"
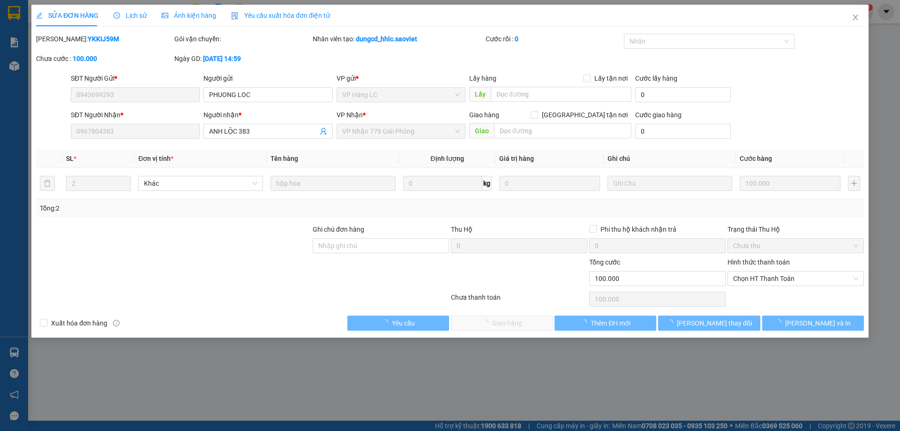
click at [771, 280] on span "Chọn HT Thanh Toán" at bounding box center [795, 278] width 125 height 14
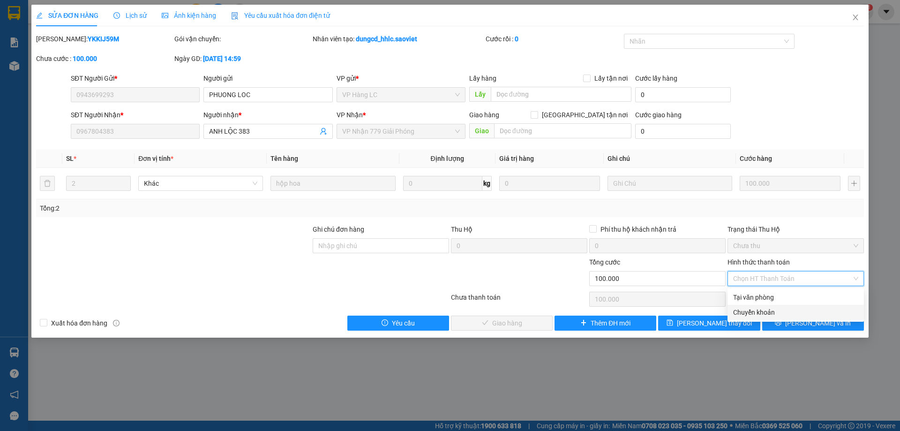
click at [751, 307] on div "Chuyển khoản" at bounding box center [795, 312] width 125 height 10
type input "0"
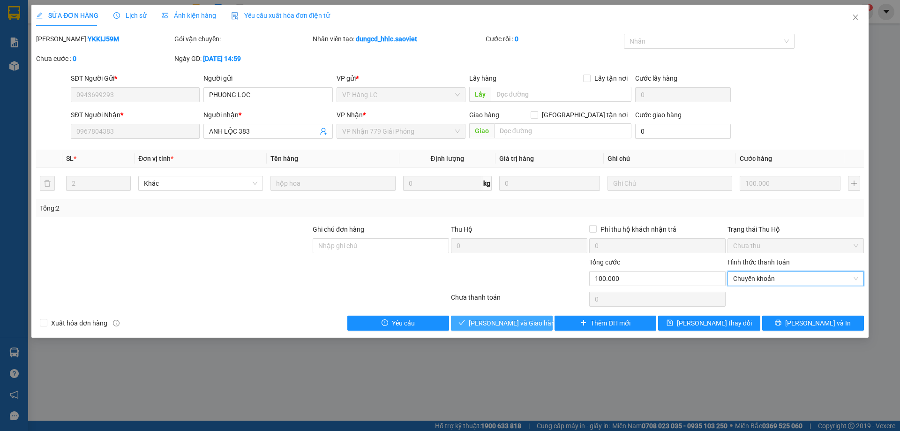
click at [529, 320] on span "[PERSON_NAME] và Giao hàng" at bounding box center [514, 323] width 90 height 10
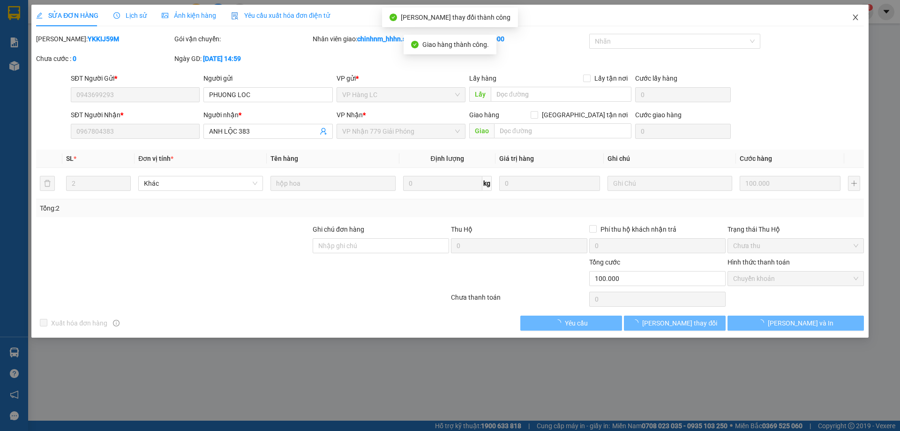
click at [864, 11] on span "Close" at bounding box center [855, 18] width 26 height 26
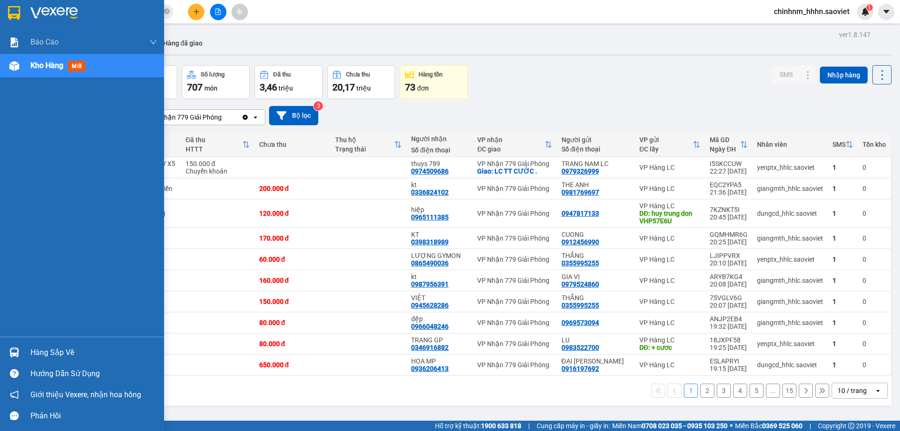
click at [39, 334] on div "Báo cáo 5. Doanh thu thực tế theo từng nhân viên Kho hàng mới" at bounding box center [82, 183] width 164 height 306
click at [33, 345] on div "Hàng sắp về" at bounding box center [93, 352] width 127 height 14
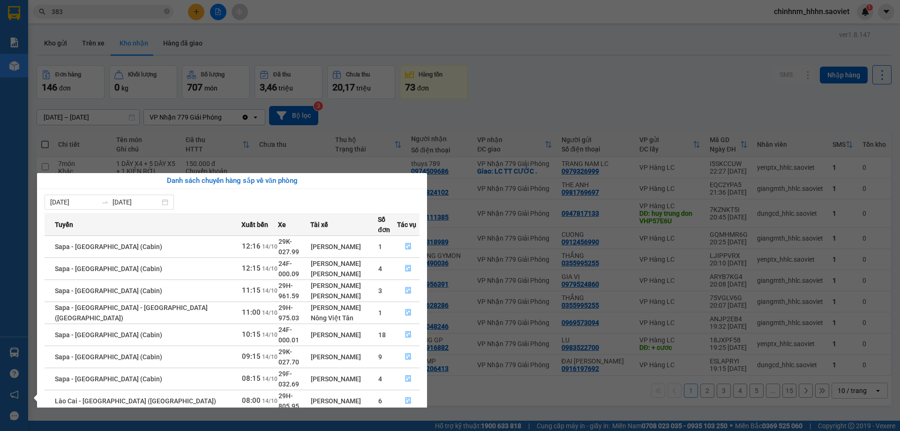
scroll to position [37, 0]
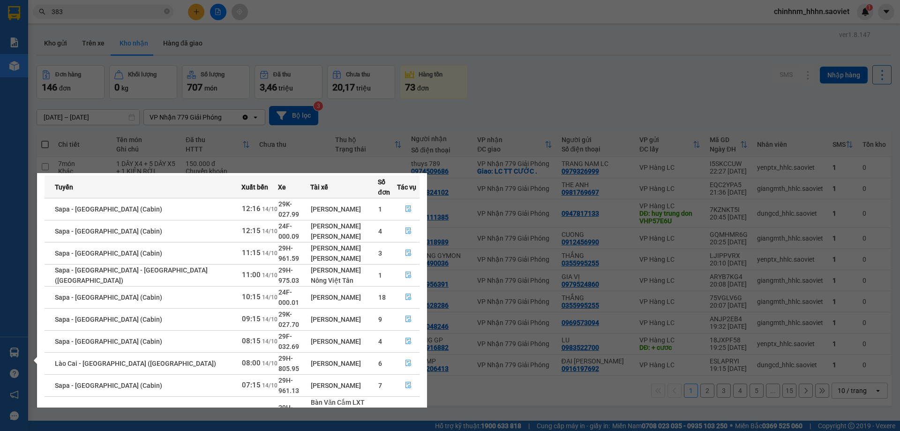
click at [278, 376] on span "29H-961.13" at bounding box center [288, 385] width 21 height 18
click at [311, 380] on div "[PERSON_NAME]" at bounding box center [344, 385] width 67 height 10
click at [316, 358] on div "[PERSON_NAME]" at bounding box center [344, 363] width 67 height 10
click at [512, 211] on section "Kết quả tìm kiếm ( 8281 ) Bộ lọc Mã ĐH Trạng thái Món hàng Thu hộ Tổng cước Chư…" at bounding box center [450, 215] width 900 height 431
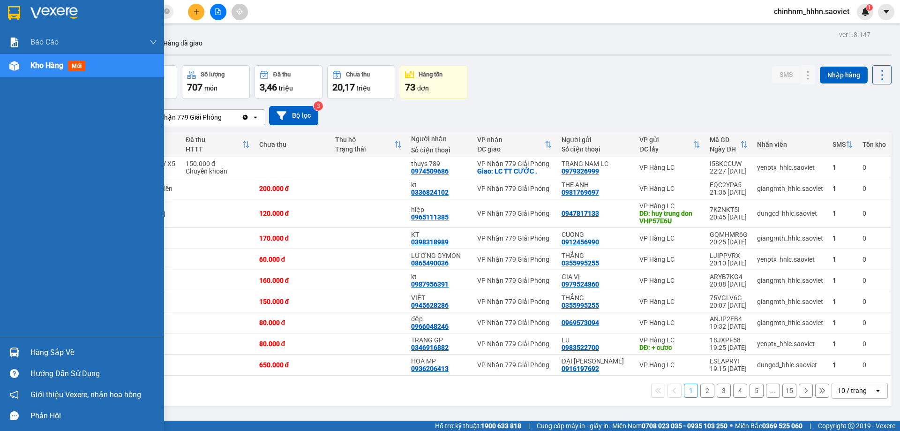
click at [40, 353] on div "Hàng sắp về" at bounding box center [93, 352] width 127 height 14
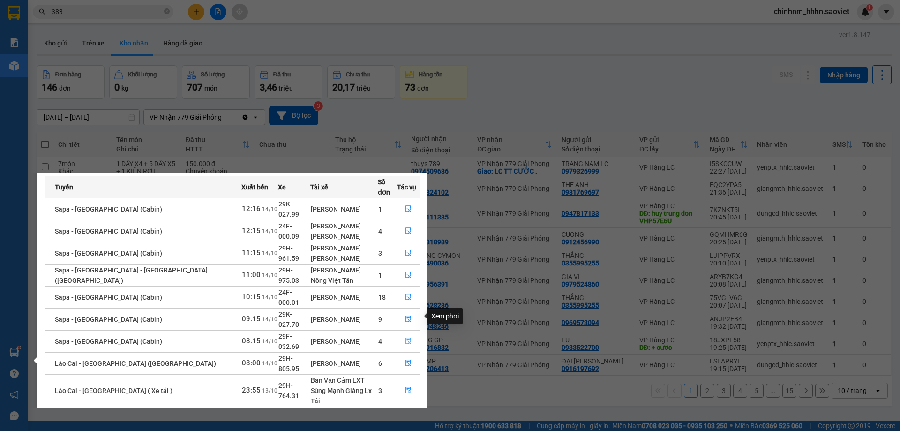
click at [406, 338] on icon "file-done" at bounding box center [408, 341] width 6 height 7
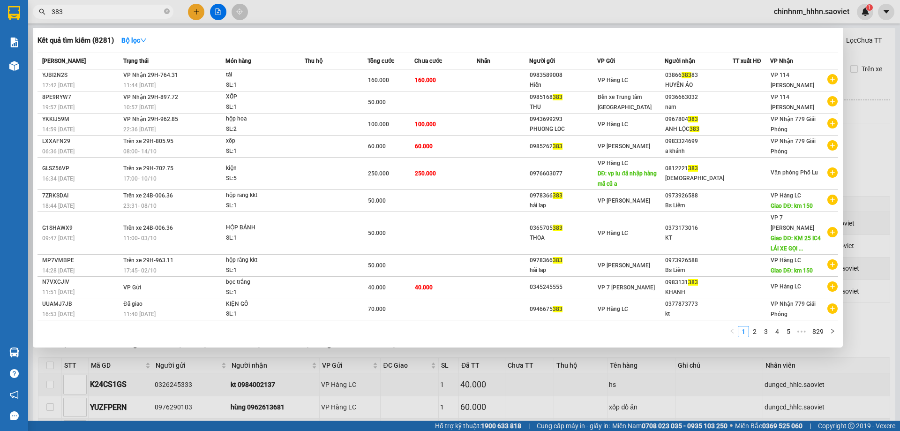
click at [86, 8] on input "383" at bounding box center [107, 12] width 111 height 10
click at [85, 9] on input "383" at bounding box center [107, 12] width 111 height 10
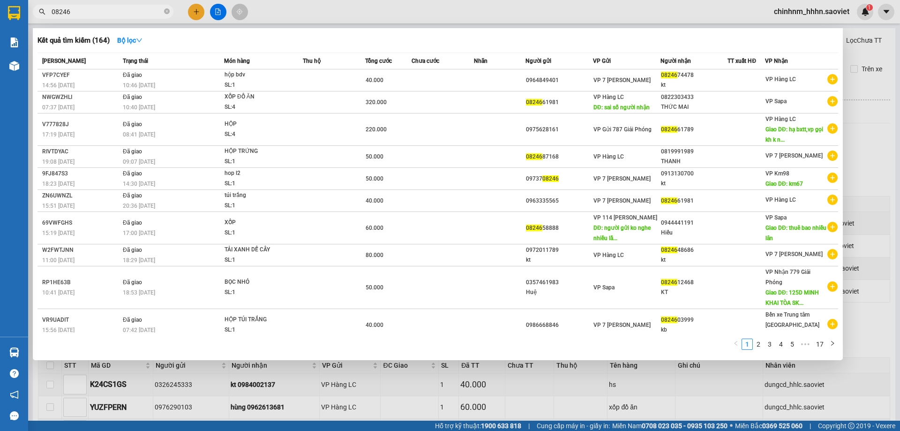
click at [115, 8] on input "08246" at bounding box center [107, 12] width 111 height 10
type input "2"
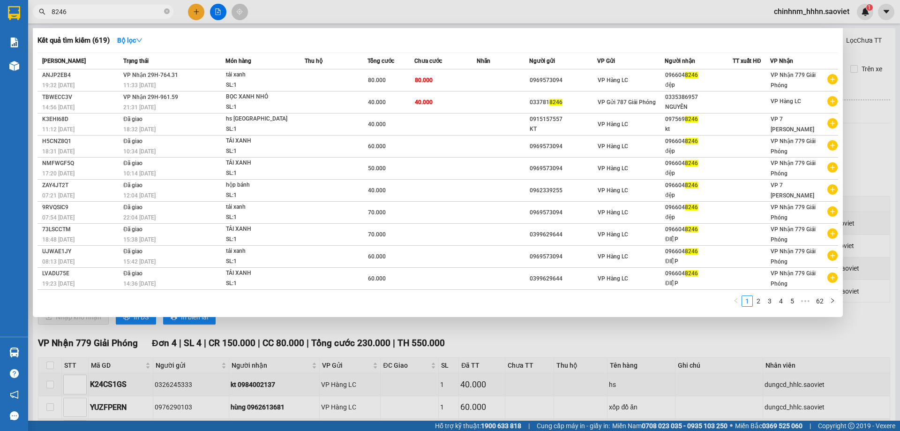
type input "8246"
click at [102, 14] on input "8246" at bounding box center [107, 12] width 111 height 10
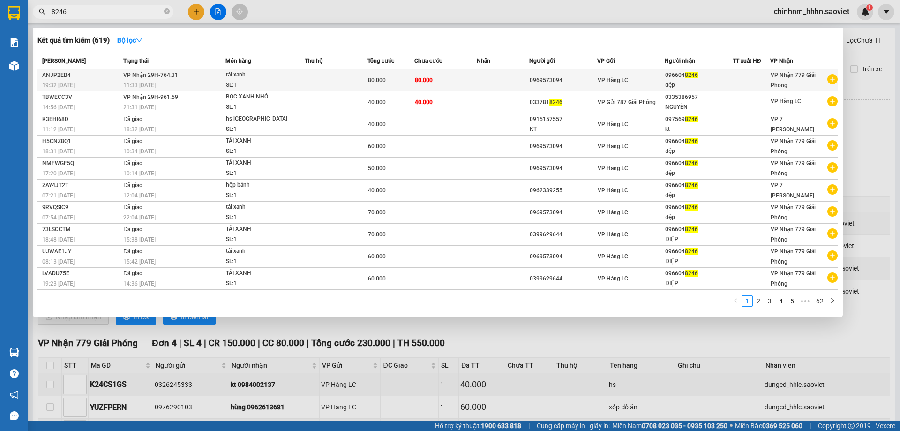
click at [352, 76] on td at bounding box center [336, 80] width 63 height 22
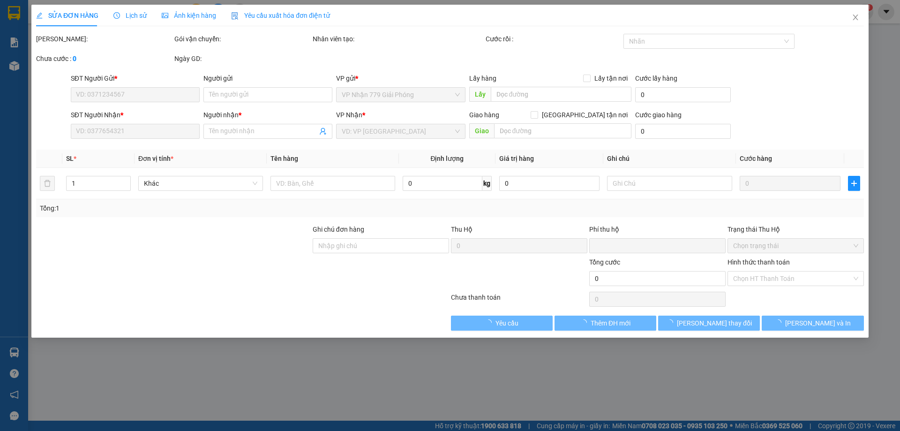
type input "0969573094"
type input "0966048246"
type input "đệp"
type input "0"
type input "80.000"
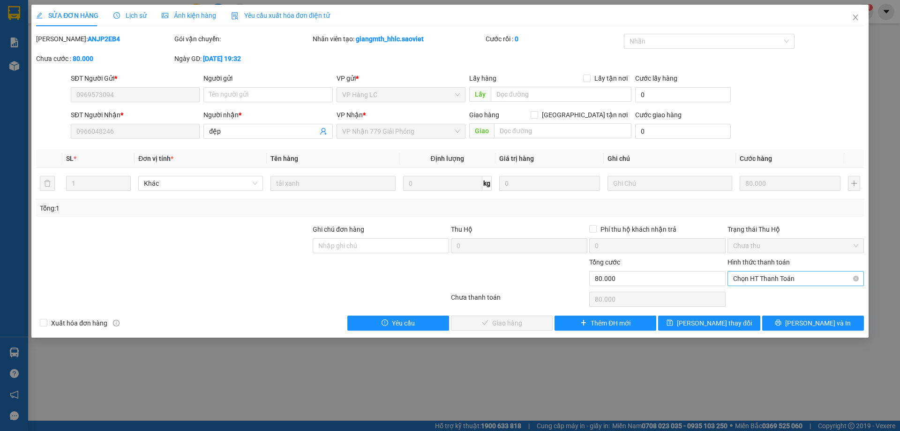
click at [812, 283] on span "Chọn HT Thanh Toán" at bounding box center [795, 278] width 125 height 14
click at [803, 298] on div "Tại văn phòng" at bounding box center [795, 297] width 125 height 10
type input "0"
click at [465, 323] on icon "check" at bounding box center [461, 322] width 7 height 7
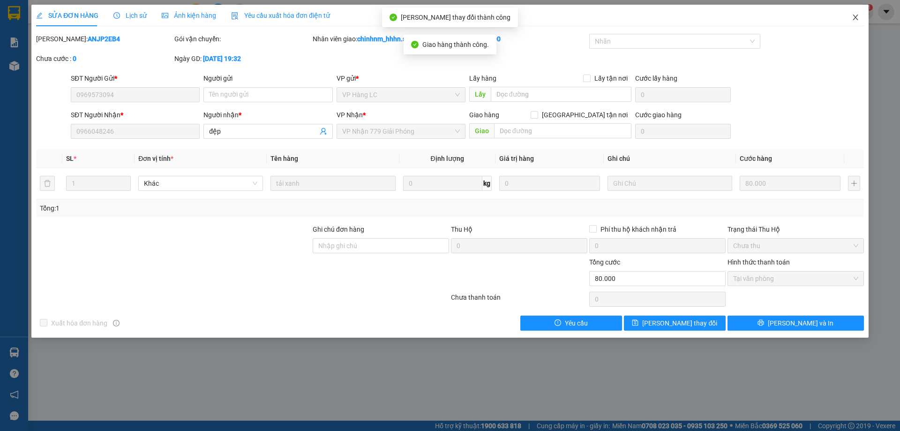
click at [859, 14] on span "Close" at bounding box center [855, 18] width 26 height 26
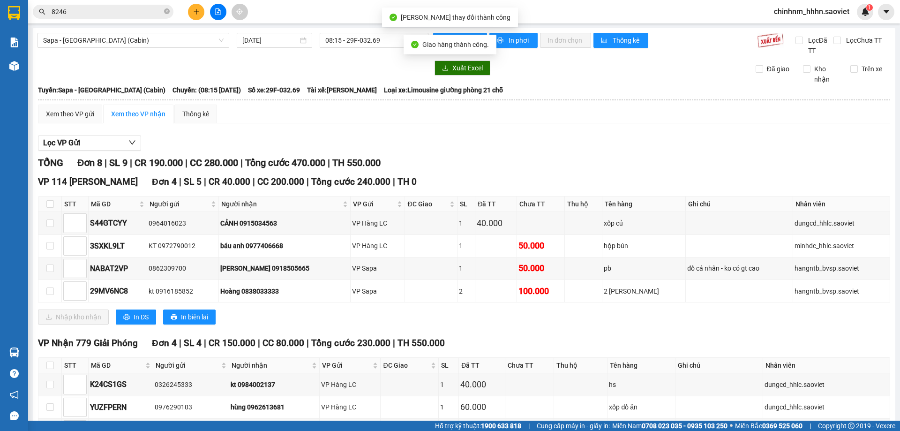
click at [169, 12] on icon "close-circle" at bounding box center [167, 11] width 6 height 6
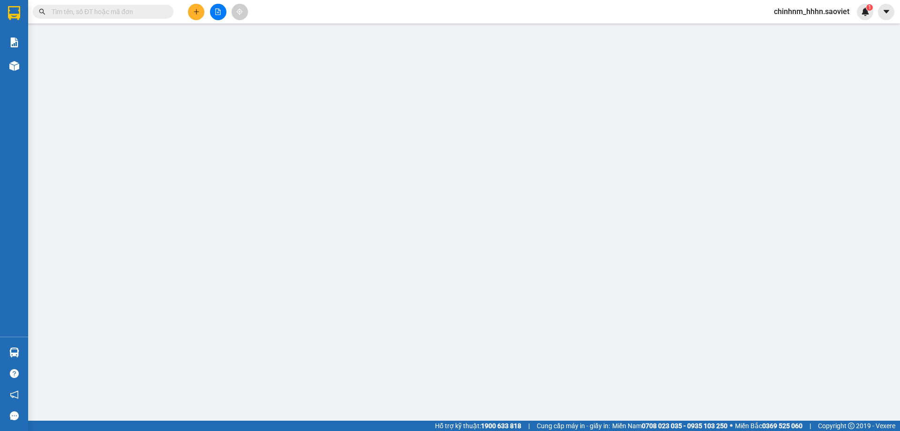
type input "0844272777"
type input "0389268599"
type input "HIỂN"
type input "CÒN 13/10"
type input "0"
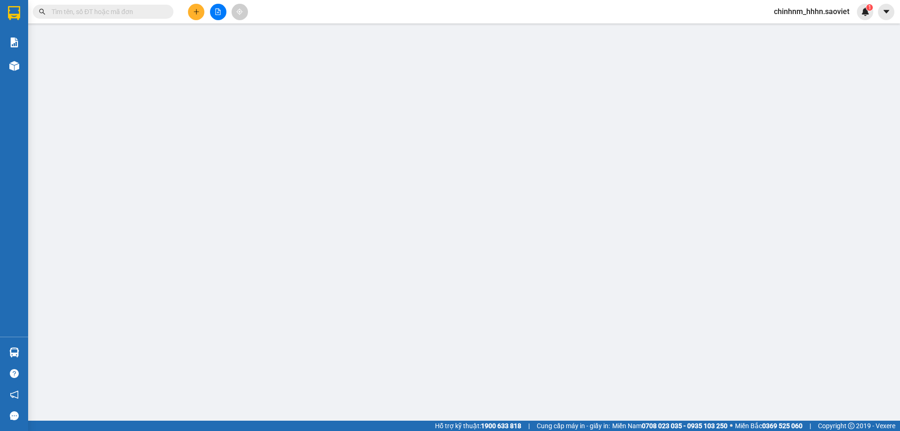
type input "100.000"
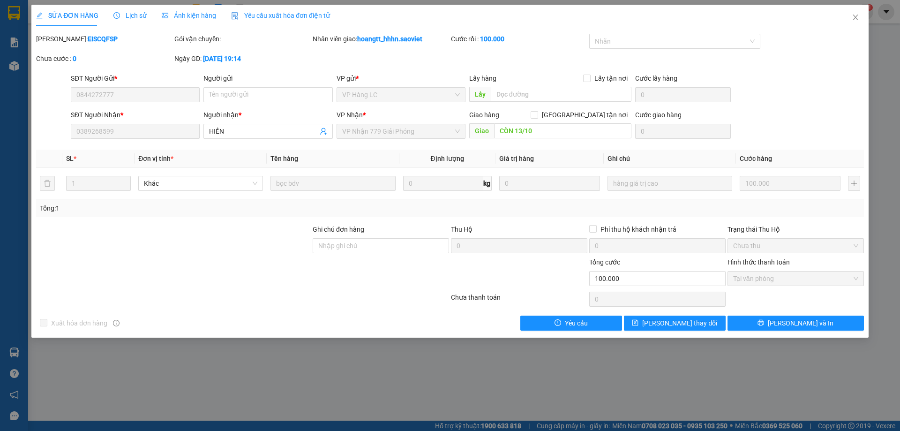
click at [870, 11] on div "SỬA ĐƠN HÀNG Lịch sử Ảnh kiện hàng Yêu cầu xuất hóa đơn điện tử Total Paid Fee …" at bounding box center [450, 215] width 900 height 431
click at [862, 14] on span "Close" at bounding box center [855, 18] width 26 height 26
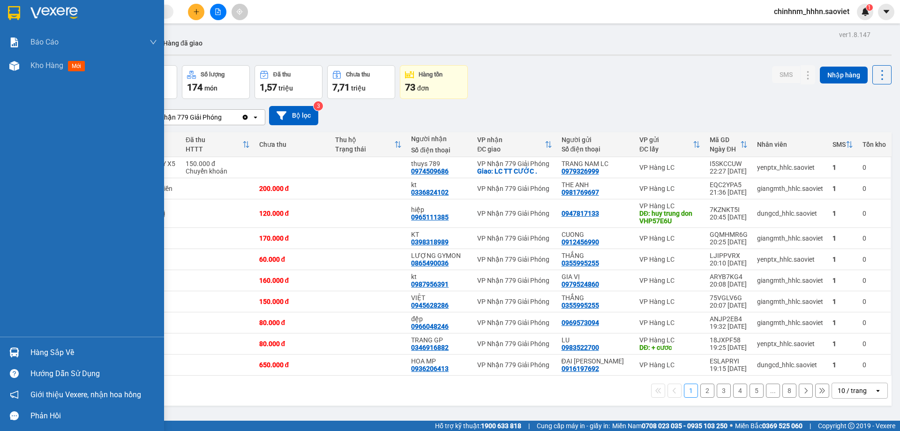
click at [48, 350] on div "Hàng sắp về" at bounding box center [93, 352] width 127 height 14
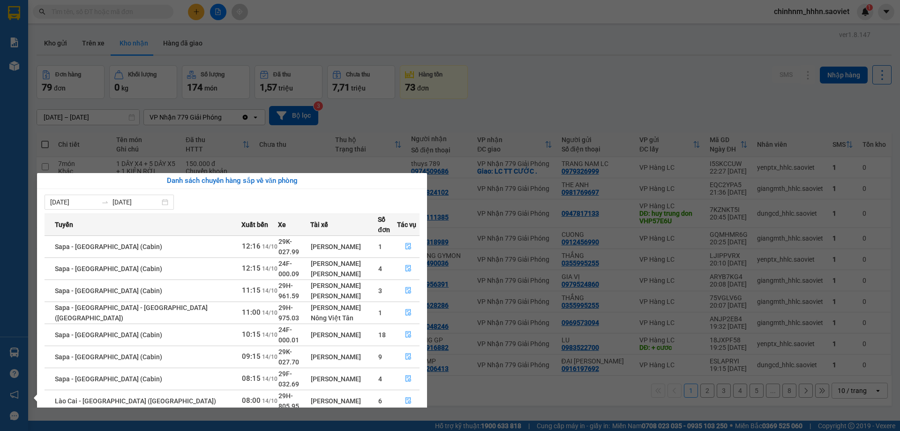
scroll to position [37, 0]
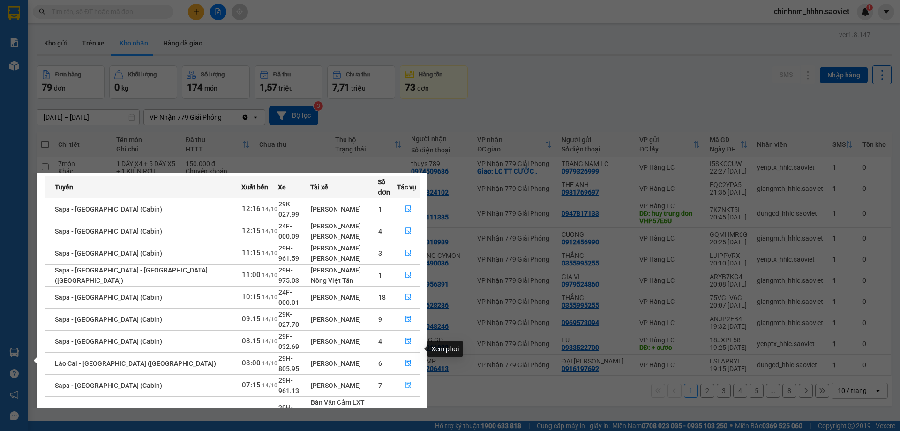
click at [405, 381] on icon "file-done" at bounding box center [408, 384] width 7 height 7
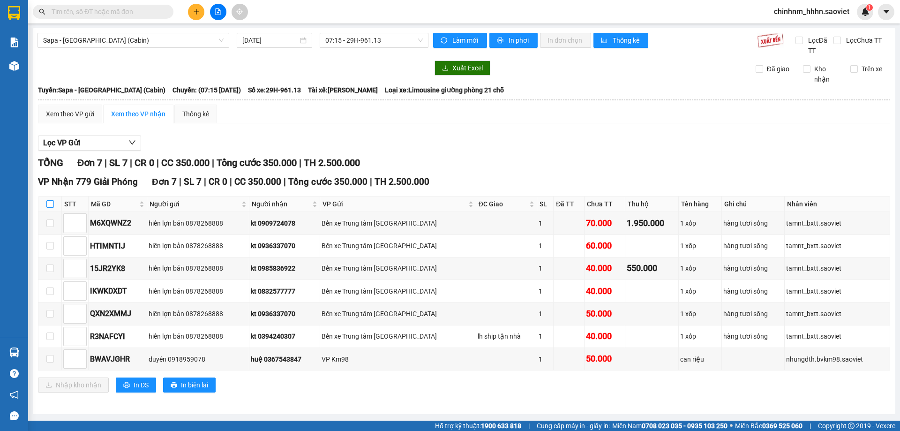
click at [50, 202] on input "checkbox" at bounding box center [49, 203] width 7 height 7
checkbox input "true"
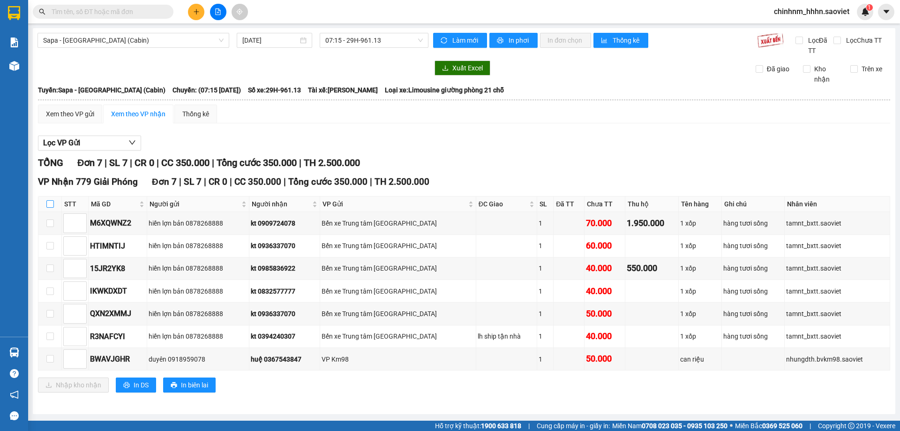
checkbox input "true"
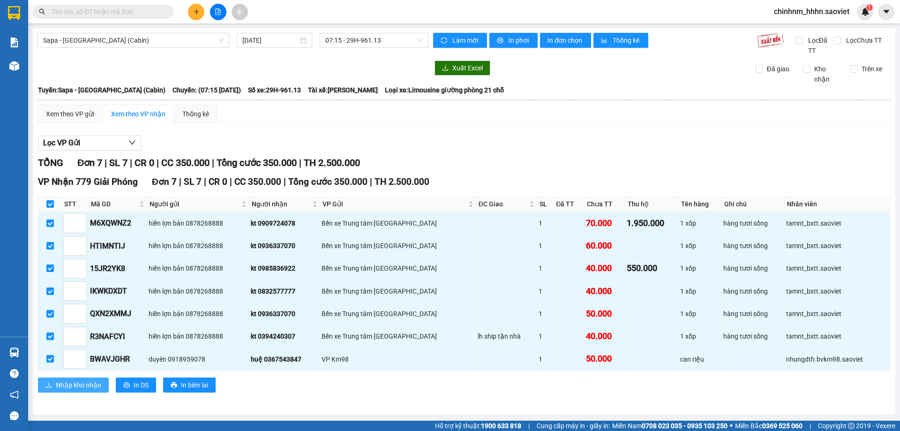
click at [78, 386] on span "Nhập kho nhận" at bounding box center [78, 385] width 45 height 10
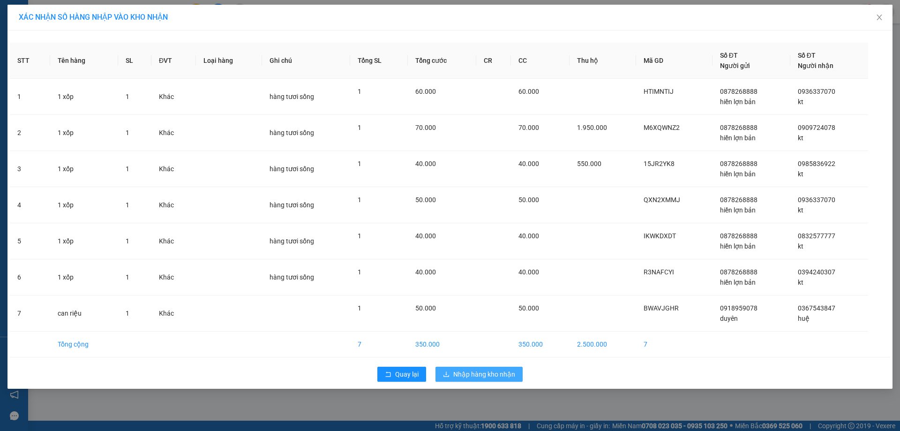
click at [472, 373] on span "Nhập hàng kho nhận" at bounding box center [484, 374] width 62 height 10
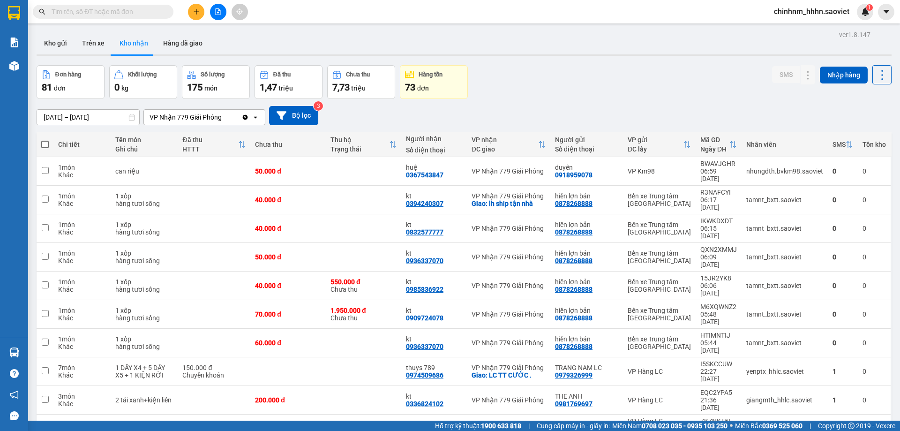
click at [45, 146] on span at bounding box center [44, 144] width 7 height 7
click at [45, 140] on input "checkbox" at bounding box center [45, 140] width 0 height 0
checkbox input "true"
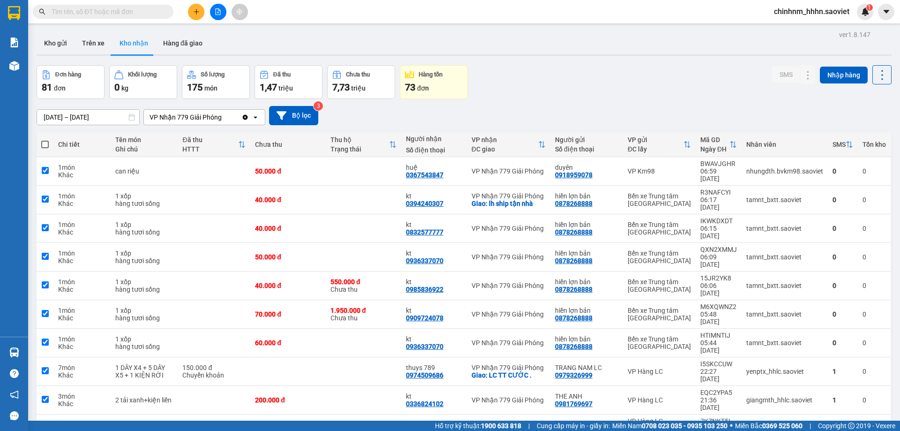
checkbox input "true"
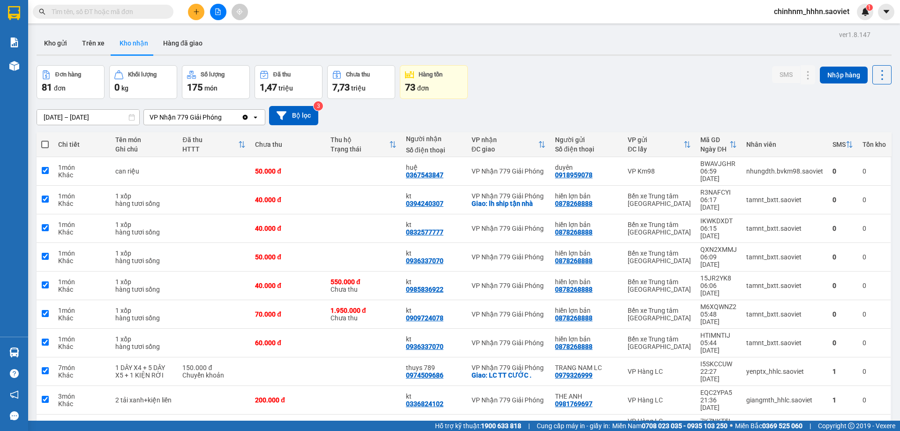
checkbox input "true"
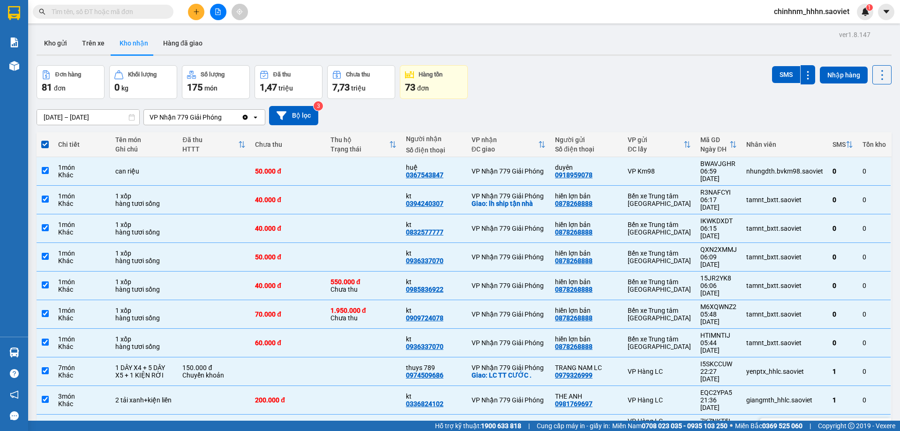
click at [343, 414] on td at bounding box center [363, 428] width 75 height 29
checkbox input "false"
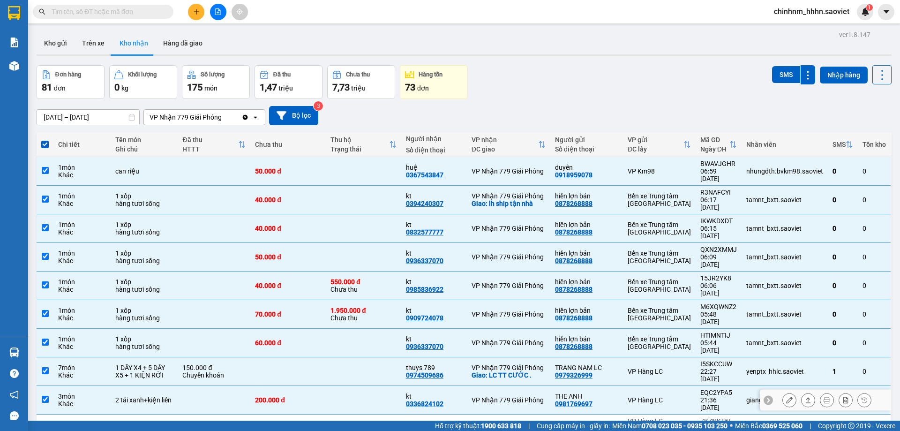
click at [362, 386] on td at bounding box center [363, 400] width 75 height 29
checkbox input "false"
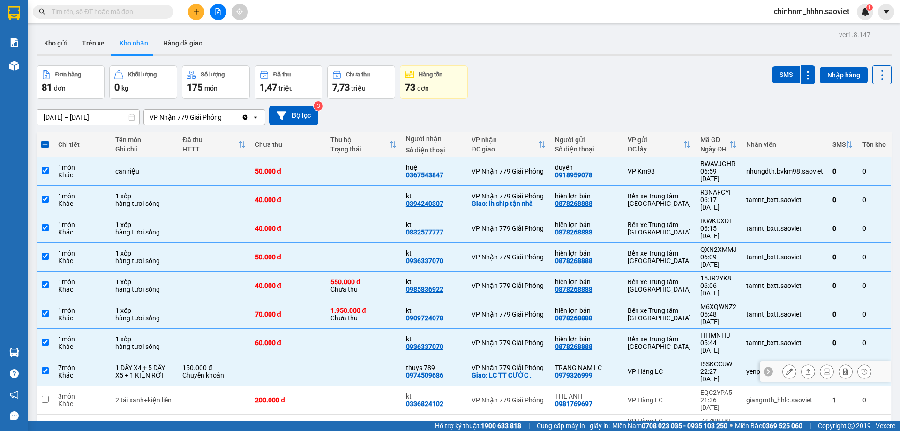
click at [381, 357] on td at bounding box center [363, 371] width 75 height 29
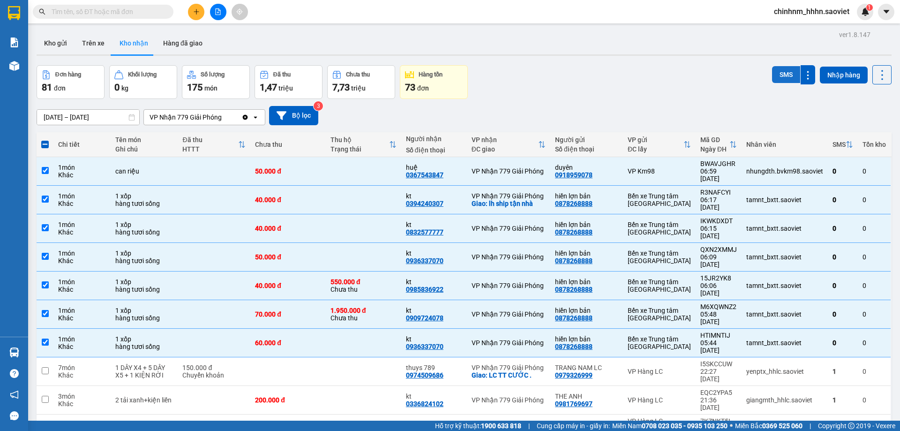
click at [772, 76] on button "SMS" at bounding box center [786, 74] width 28 height 17
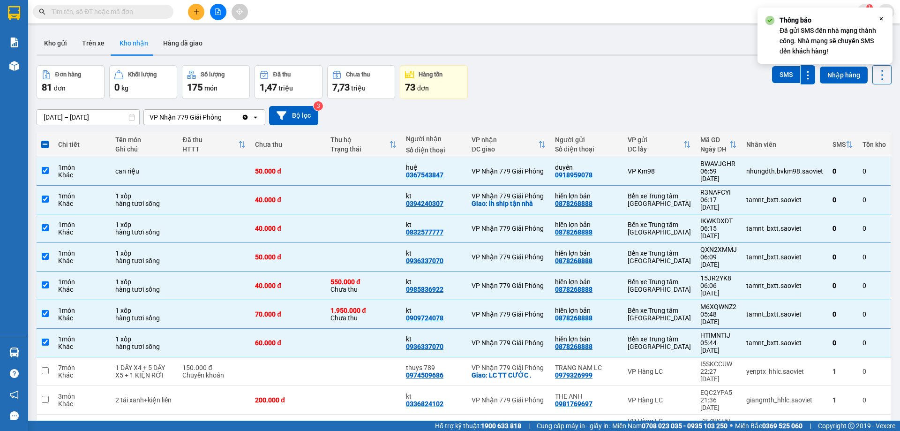
click at [879, 18] on icon "Close" at bounding box center [880, 18] width 7 height 7
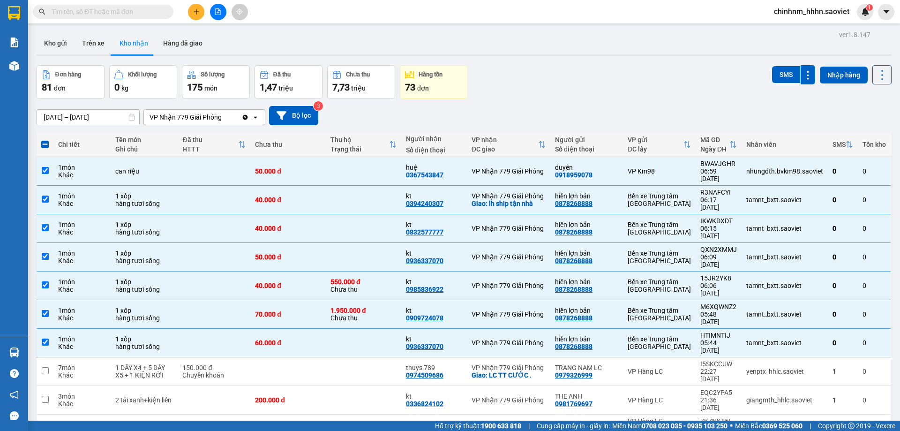
click at [48, 146] on span at bounding box center [44, 144] width 7 height 7
click at [45, 140] on input "checkbox" at bounding box center [45, 140] width 0 height 0
checkbox input "true"
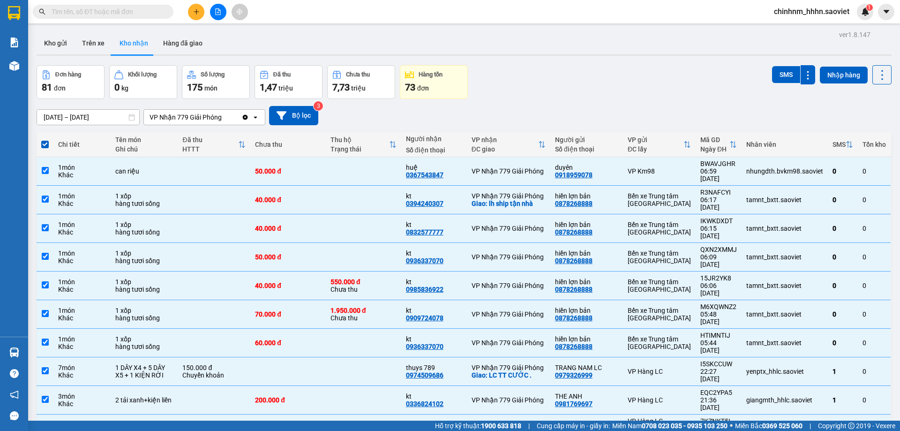
click at [45, 144] on span at bounding box center [44, 144] width 7 height 7
click at [45, 140] on input "checkbox" at bounding box center [45, 140] width 0 height 0
checkbox input "false"
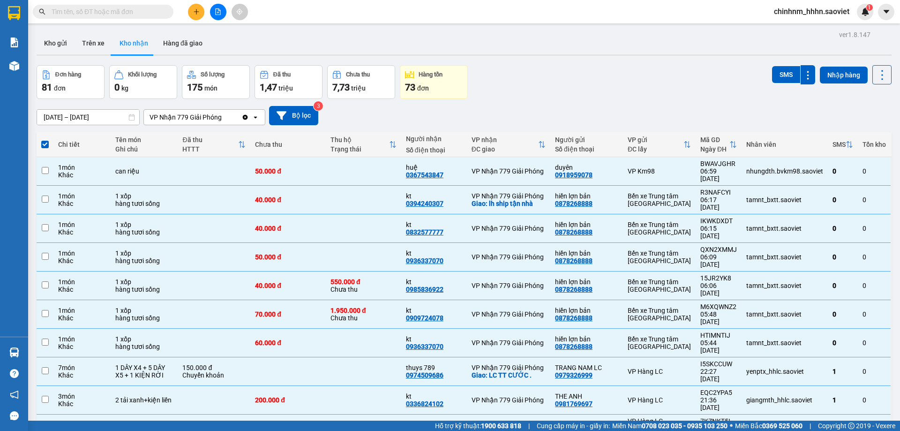
checkbox input "false"
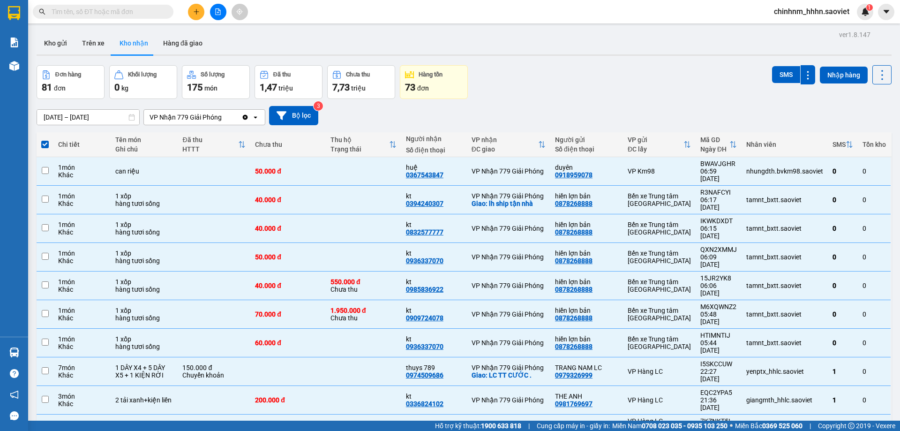
checkbox input "false"
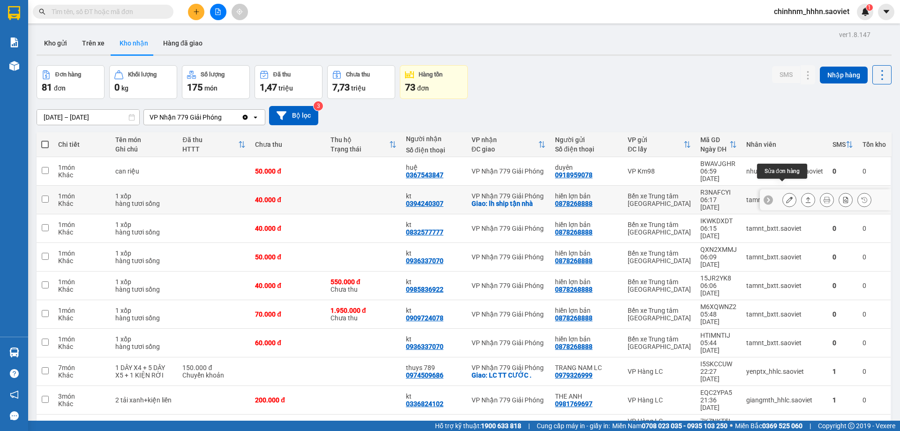
click at [786, 196] on icon at bounding box center [789, 199] width 7 height 7
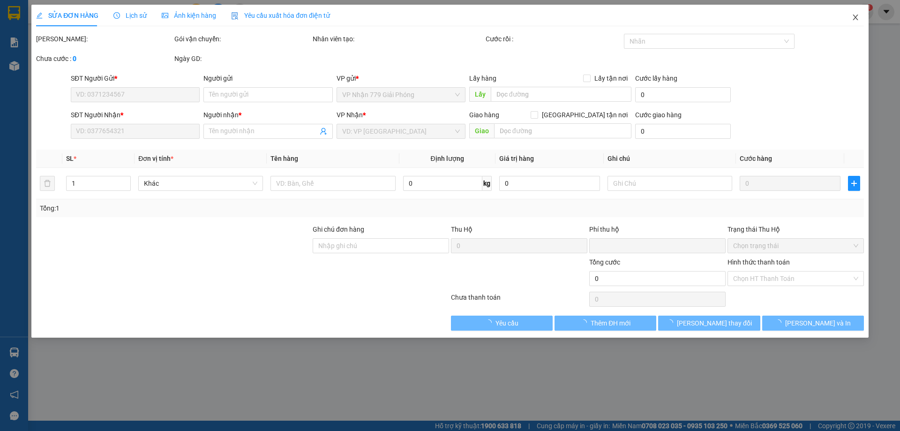
type input "0878268888"
type input "hiền lợn bản"
type input "0394240307"
type input "kt"
checkbox input "true"
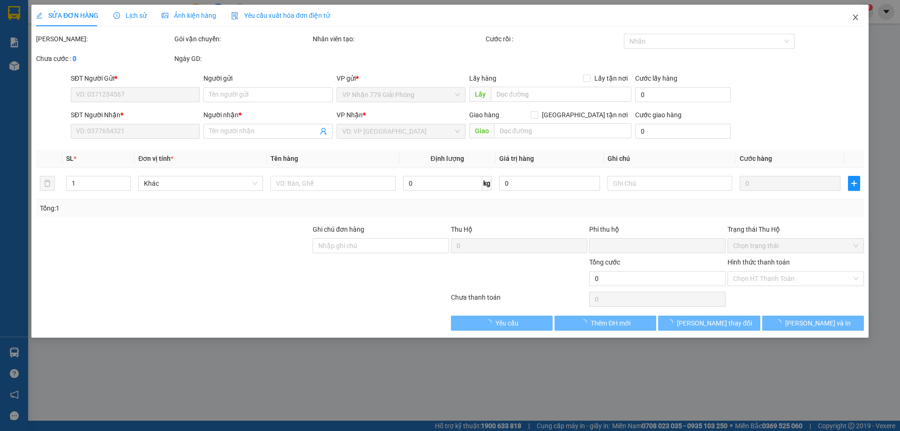
type input "lh ship tận nhà"
type input "0"
type input "40.000"
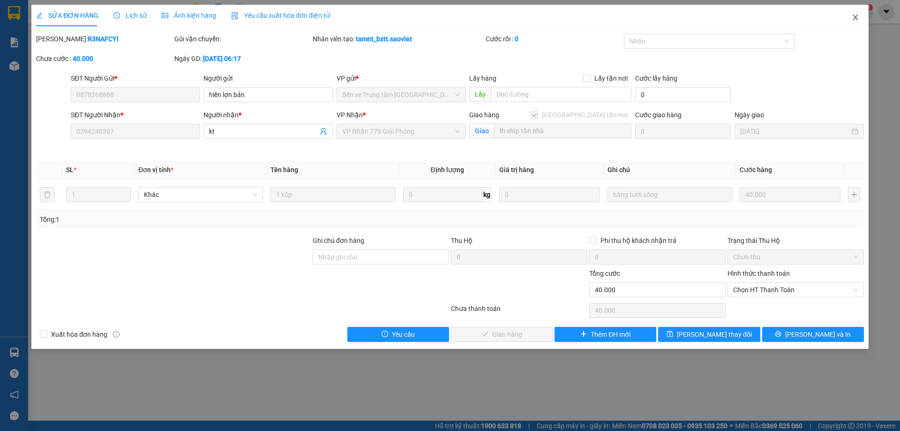
click at [859, 18] on span "Close" at bounding box center [855, 18] width 26 height 26
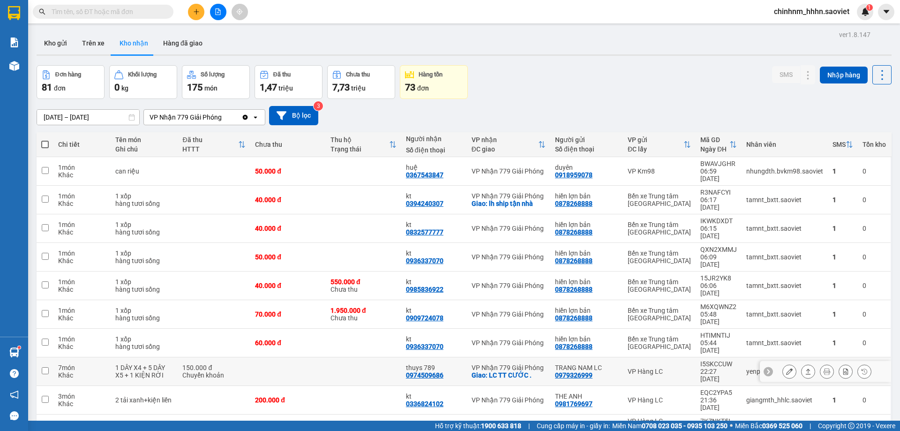
scroll to position [43, 0]
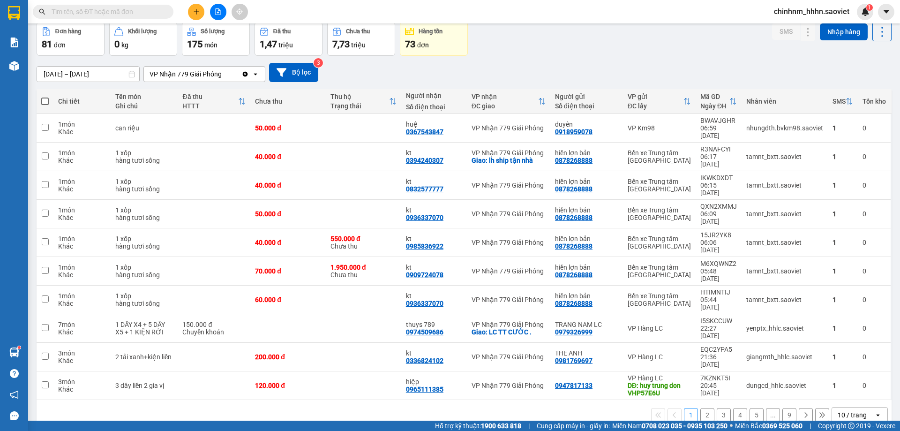
click at [129, 2] on div "Kết quả tìm kiếm ( 0 ) Bộ lọc No Data chinhnm_hhhn.saoviet 1" at bounding box center [450, 11] width 900 height 23
click at [124, 9] on input "text" at bounding box center [107, 12] width 111 height 10
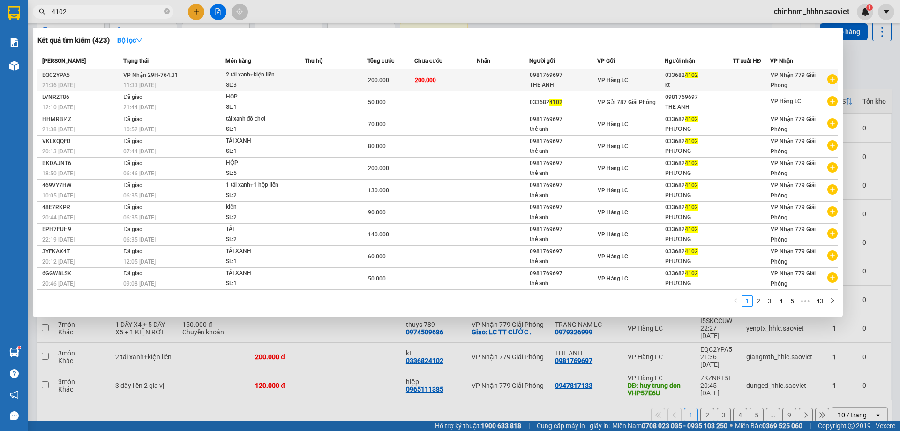
type input "4102"
click at [411, 71] on td "200.000" at bounding box center [390, 80] width 47 height 22
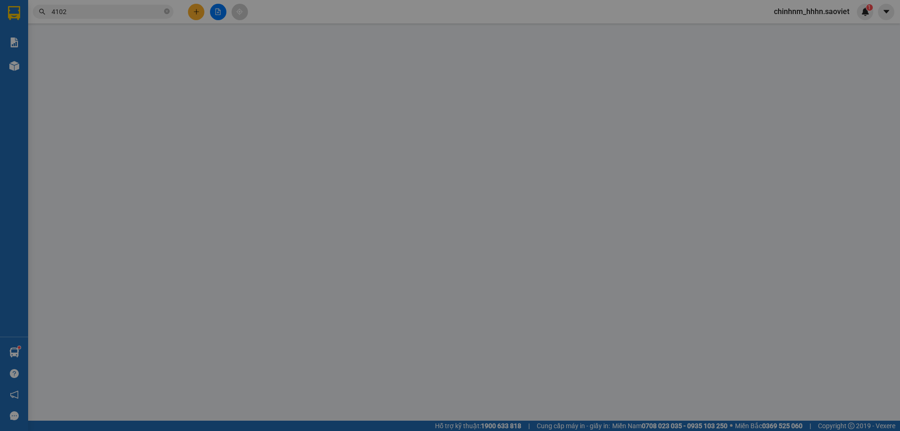
type input "0981769697"
type input "THE ANH"
type input "0336824102"
type input "kt"
type input "0"
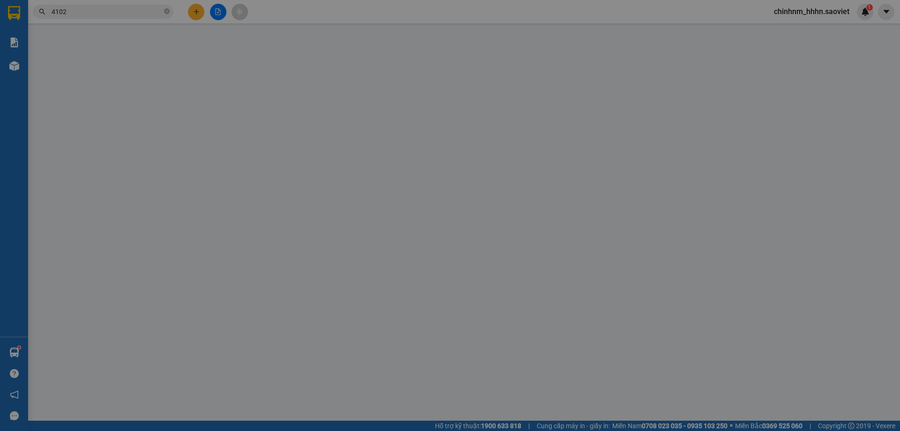
type input "200.000"
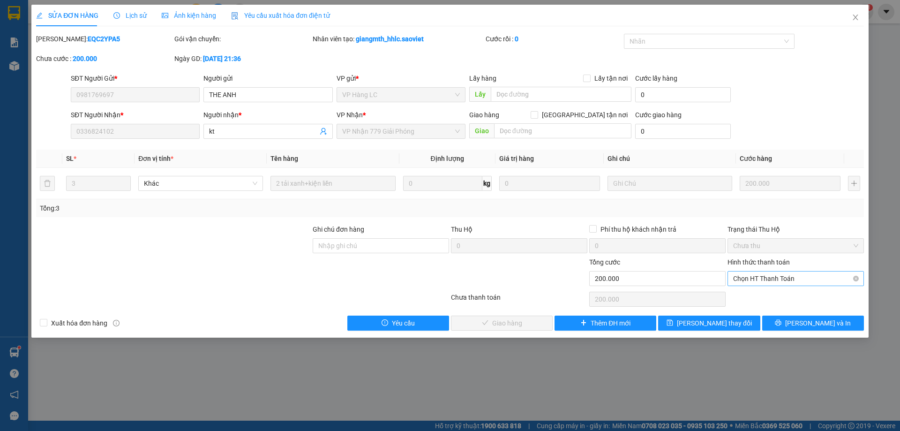
click at [751, 273] on span "Chọn HT Thanh Toán" at bounding box center [795, 278] width 125 height 14
click at [742, 297] on div "Tại văn phòng" at bounding box center [795, 297] width 125 height 10
type input "0"
click at [489, 315] on button "[PERSON_NAME] và Giao hàng" at bounding box center [502, 322] width 102 height 15
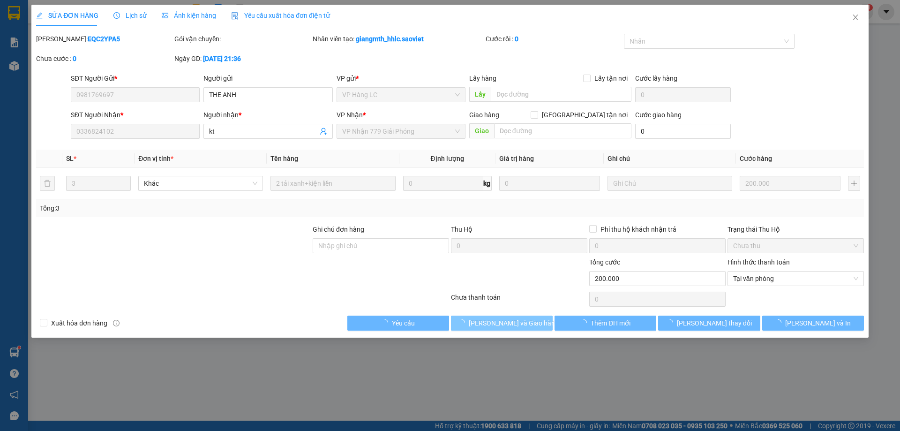
click at [489, 315] on button "[PERSON_NAME] và Giao hàng" at bounding box center [502, 322] width 102 height 15
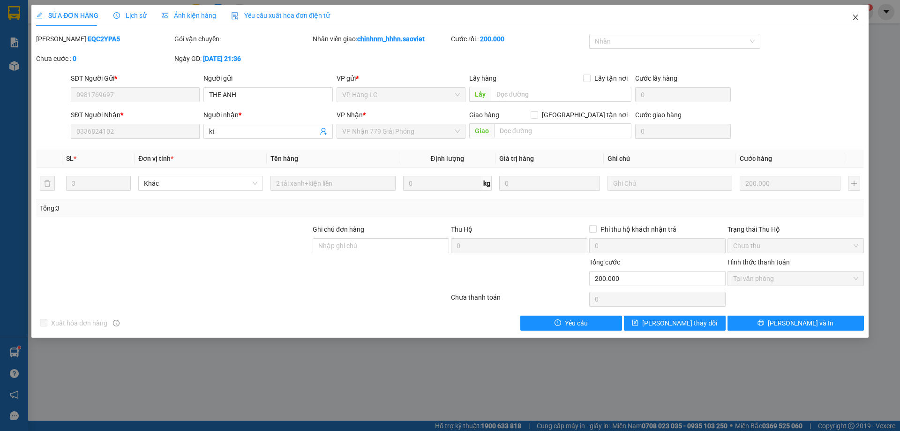
click at [857, 29] on span "Close" at bounding box center [855, 18] width 26 height 26
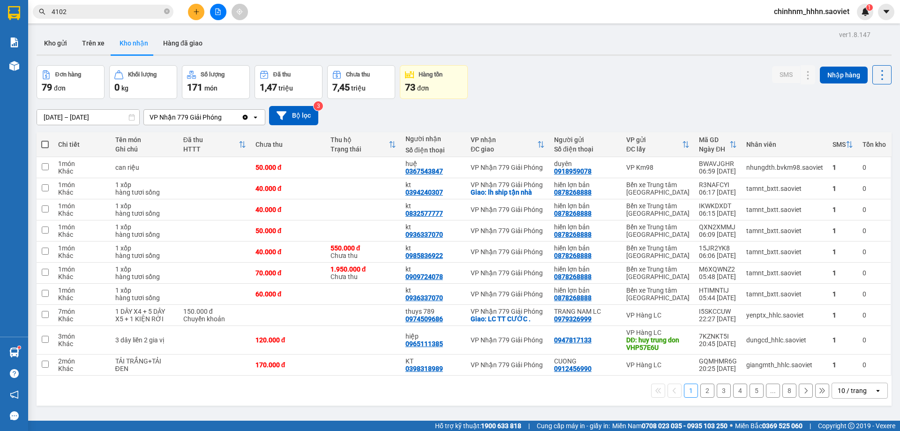
click at [161, 12] on input "4102" at bounding box center [107, 12] width 111 height 10
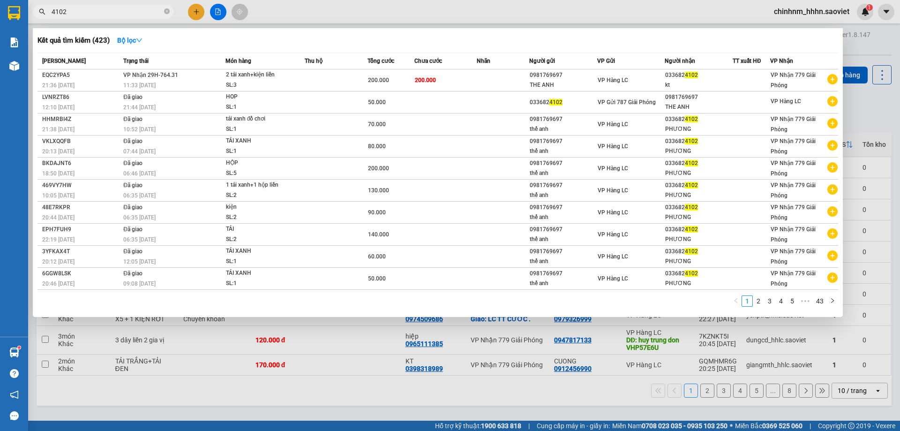
click at [161, 12] on input "4102" at bounding box center [107, 12] width 111 height 10
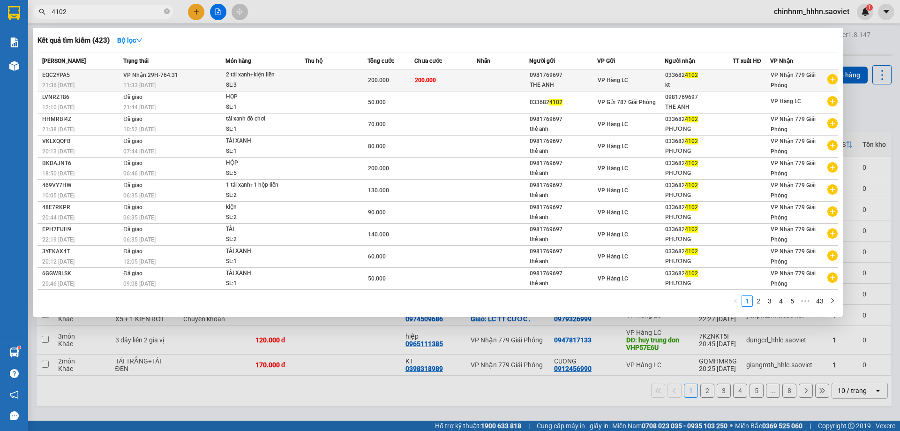
click at [243, 76] on div "2 tải xanh+kiện liền" at bounding box center [261, 75] width 70 height 10
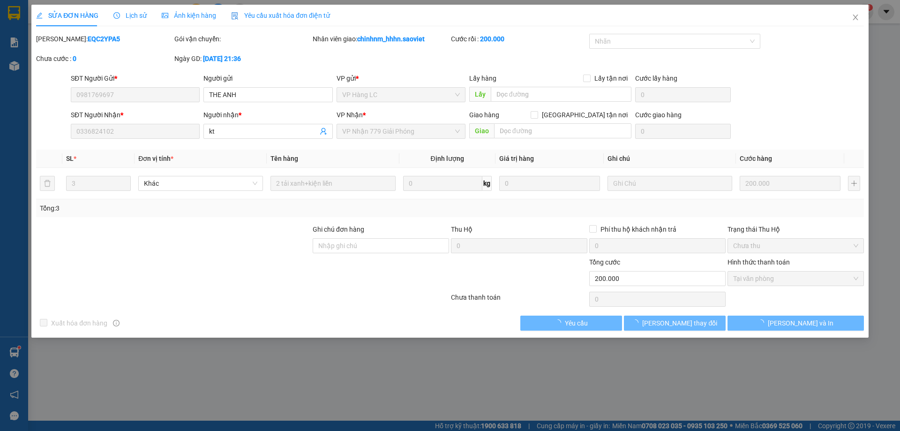
type input "0981769697"
type input "THE ANH"
type input "0336824102"
type input "kt"
type input "0"
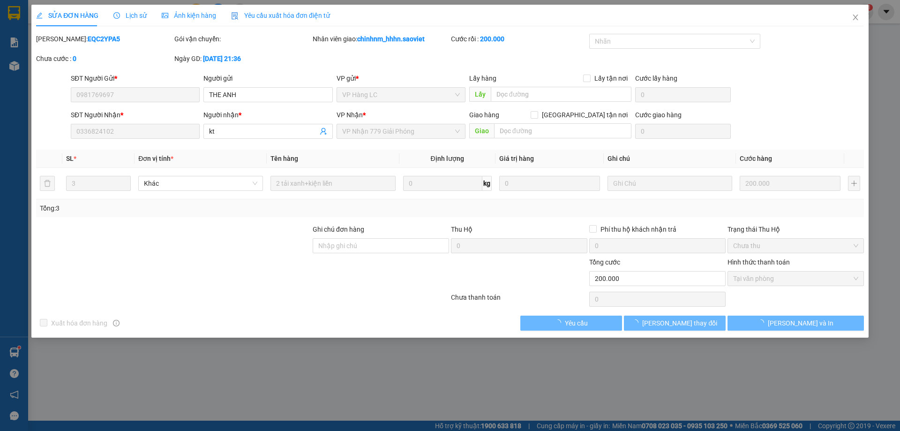
type input "200.000"
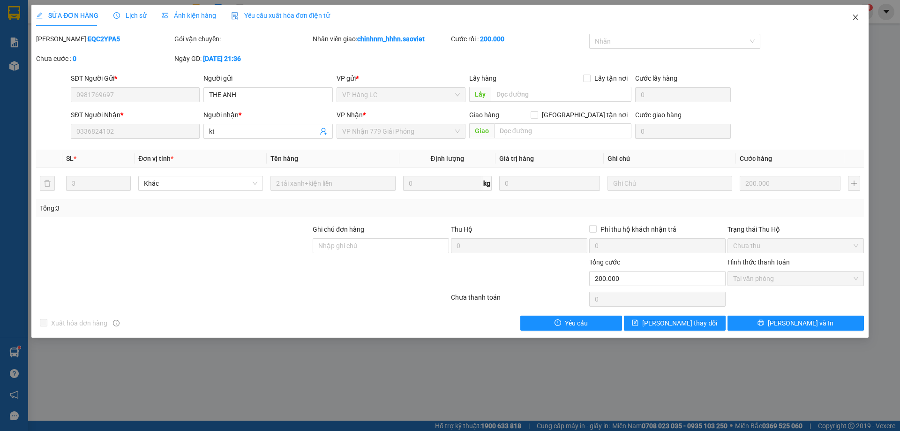
click at [850, 17] on span "Close" at bounding box center [855, 18] width 26 height 26
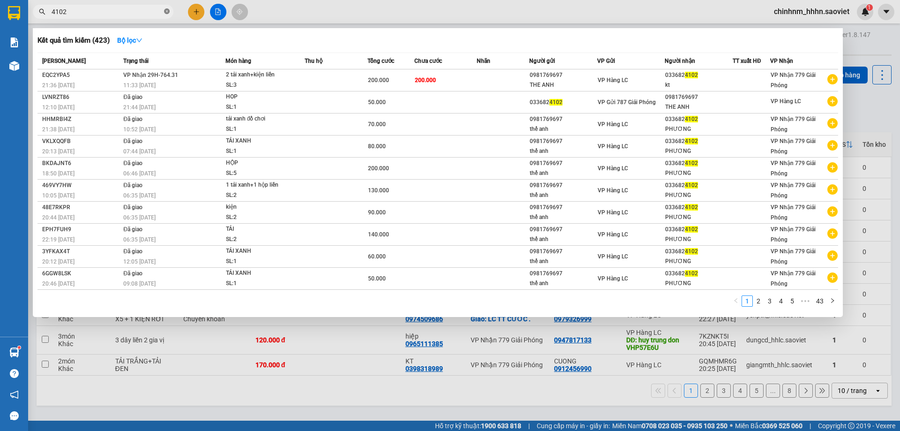
click at [165, 14] on icon "close-circle" at bounding box center [167, 11] width 6 height 6
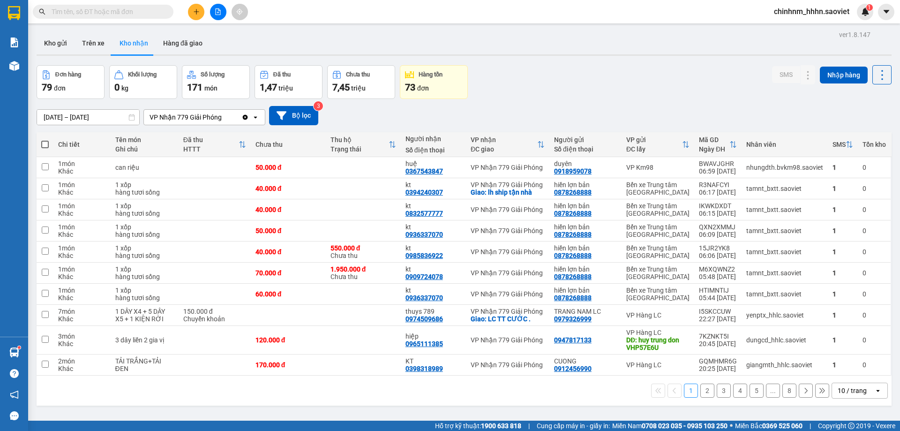
click at [97, 7] on input "text" at bounding box center [107, 12] width 111 height 10
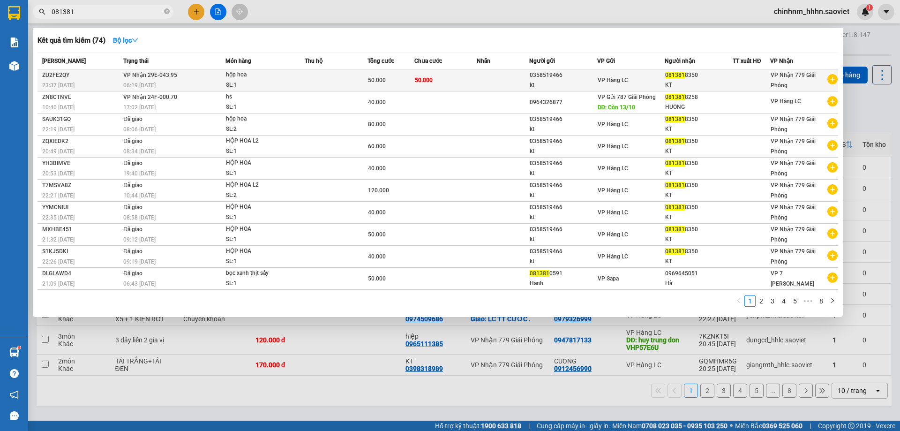
type input "081381"
click at [402, 80] on div "50.000" at bounding box center [391, 80] width 46 height 10
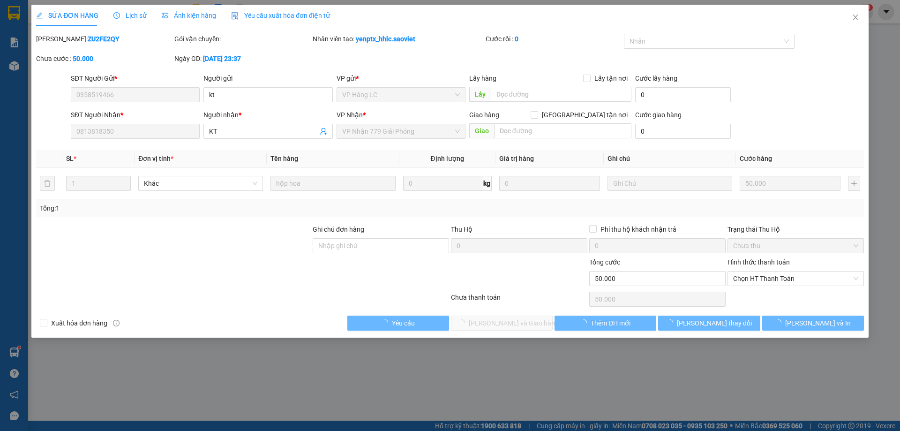
type input "0358519466"
type input "kt"
type input "0813818350"
type input "KT"
type input "0"
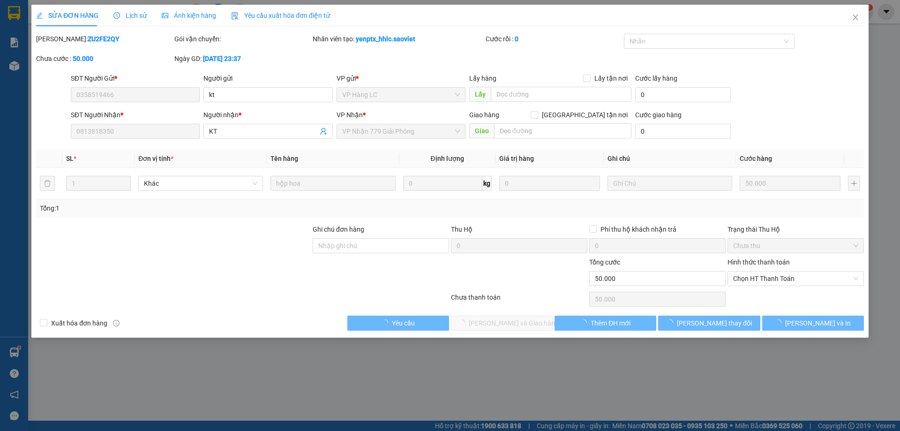
type input "50.000"
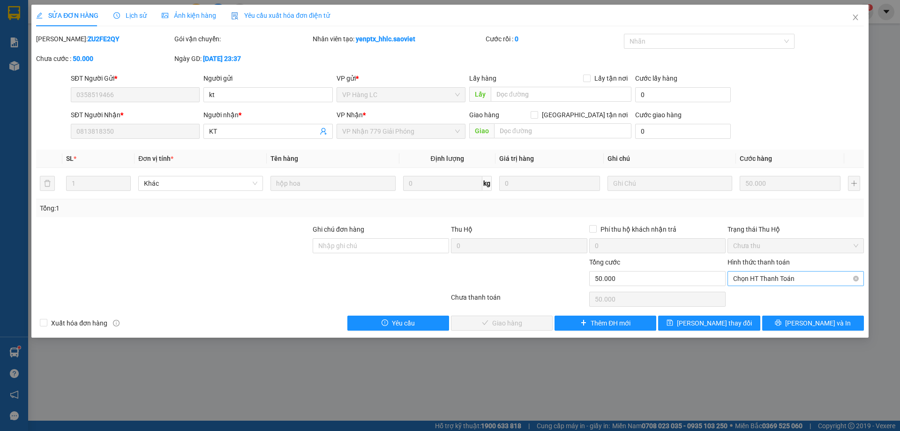
click at [758, 280] on span "Chọn HT Thanh Toán" at bounding box center [795, 278] width 125 height 14
click at [751, 301] on div "Tại văn phòng" at bounding box center [795, 297] width 125 height 10
type input "0"
click at [519, 322] on span "[PERSON_NAME] và Giao hàng" at bounding box center [514, 323] width 90 height 10
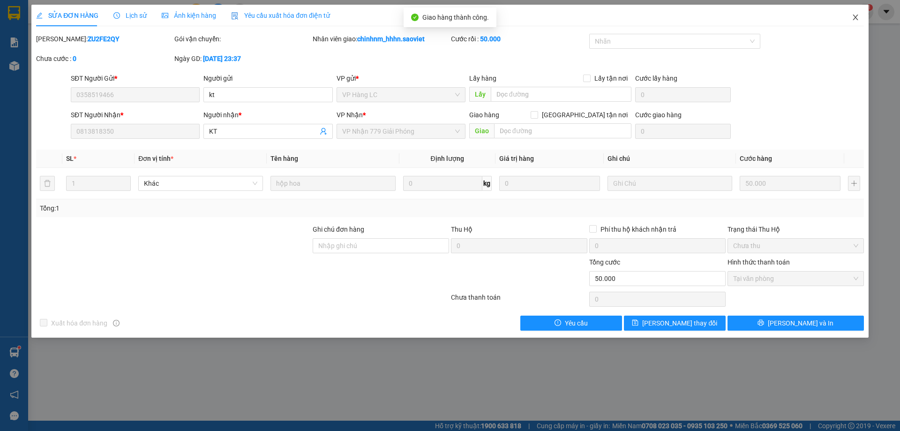
click at [859, 18] on span "Close" at bounding box center [855, 18] width 26 height 26
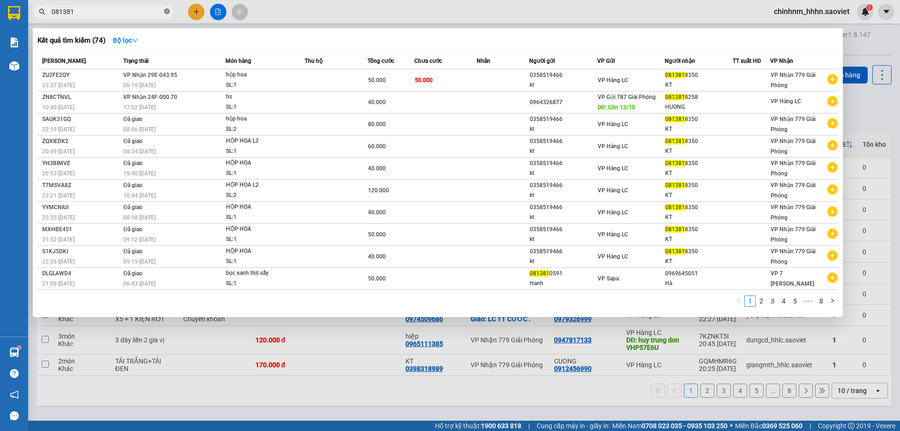
click at [166, 11] on icon "close-circle" at bounding box center [167, 11] width 6 height 6
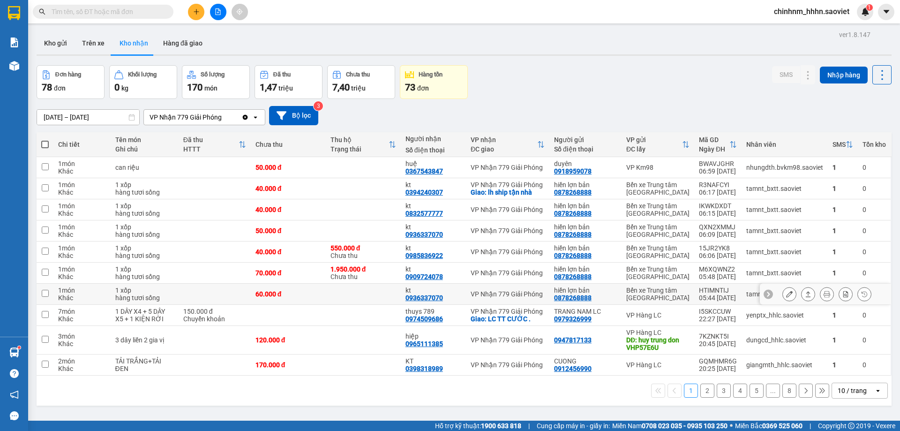
click at [426, 295] on div "0936337070" at bounding box center [423, 297] width 37 height 7
copy div "0936337070"
click at [139, 8] on input "text" at bounding box center [107, 12] width 111 height 10
paste input "0936337070"
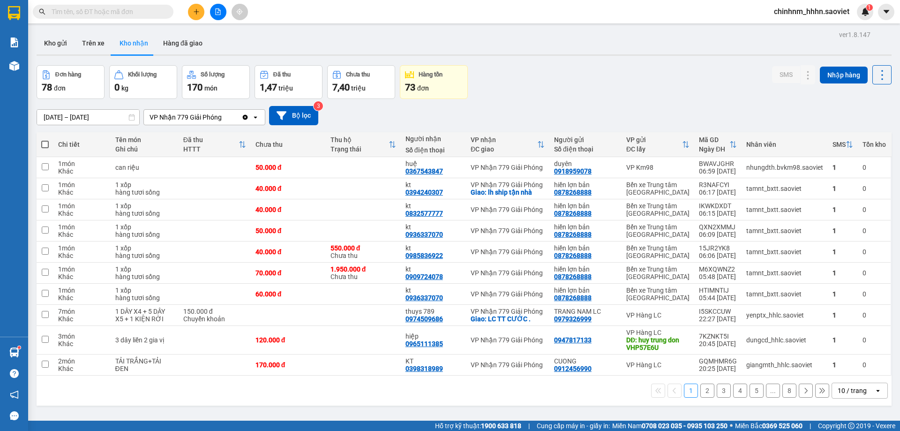
type input "0936337070"
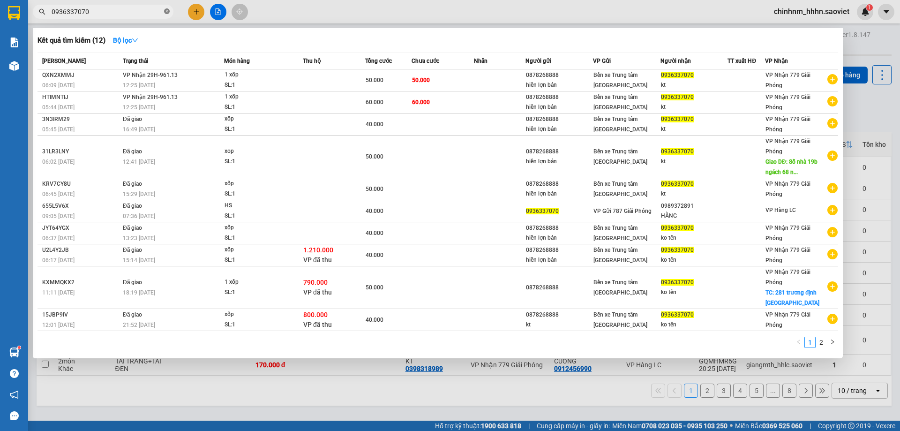
click at [168, 10] on icon "close-circle" at bounding box center [167, 11] width 6 height 6
